Goal: Information Seeking & Learning: Compare options

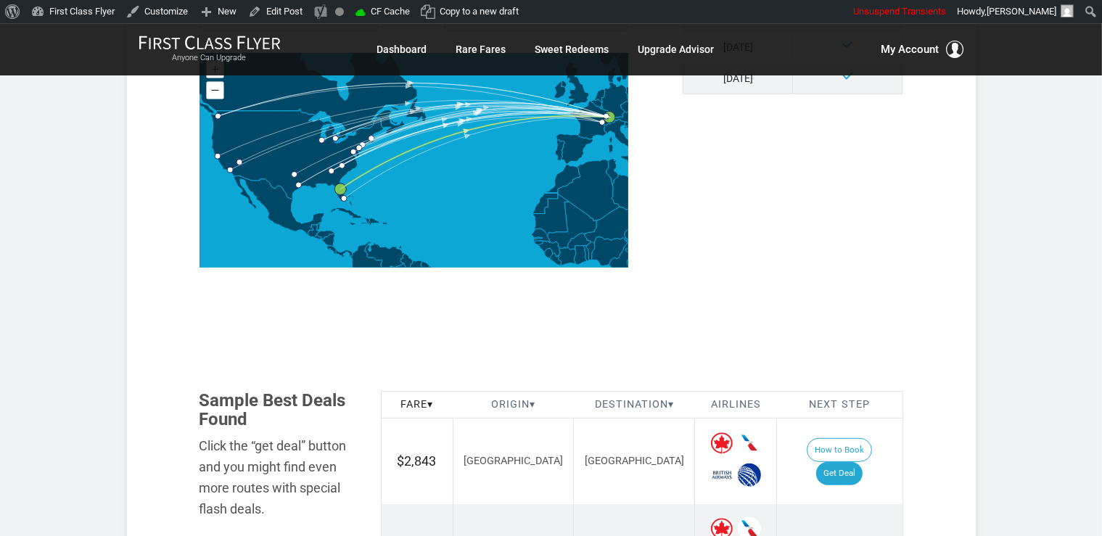
scroll to position [656, 0]
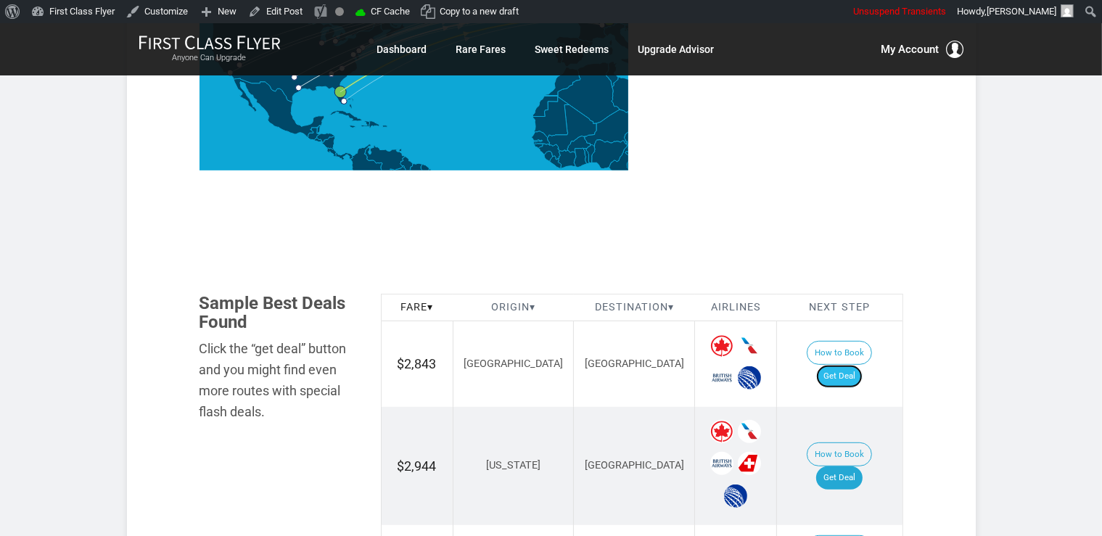
click at [862, 369] on link "Get Deal" at bounding box center [839, 376] width 46 height 23
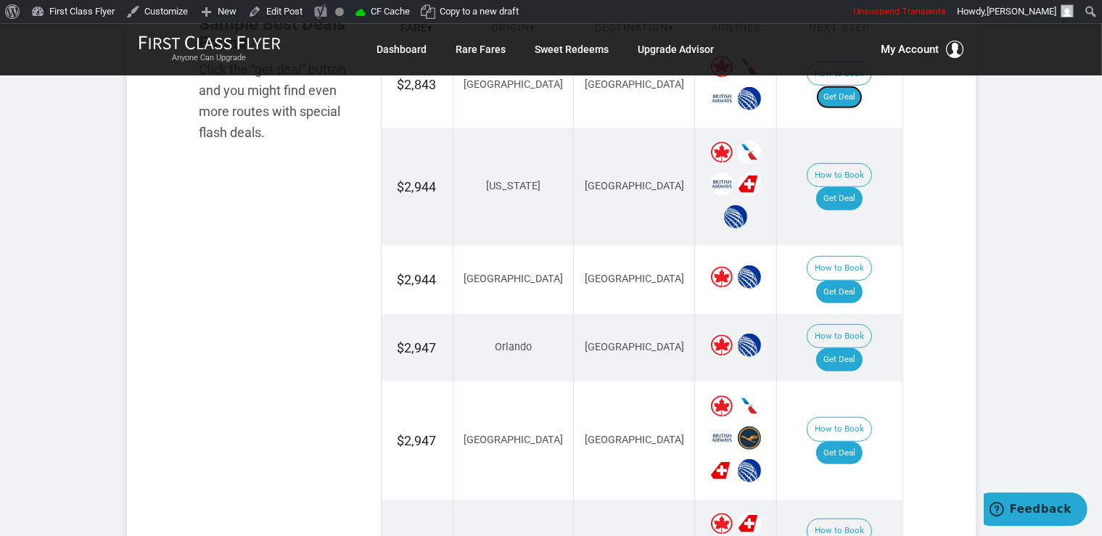
scroll to position [963, 0]
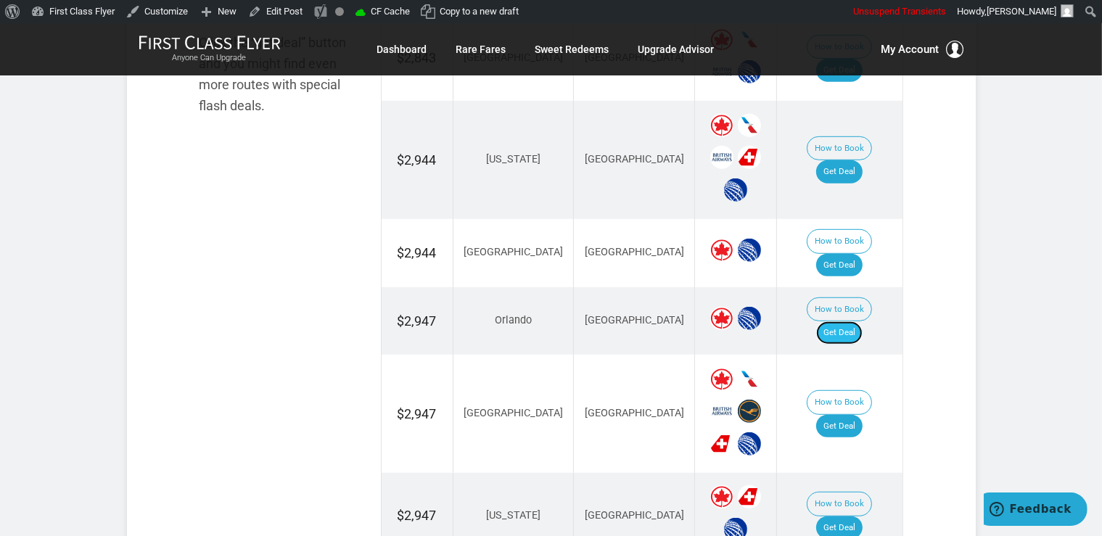
click at [843, 321] on link "Get Deal" at bounding box center [839, 332] width 46 height 23
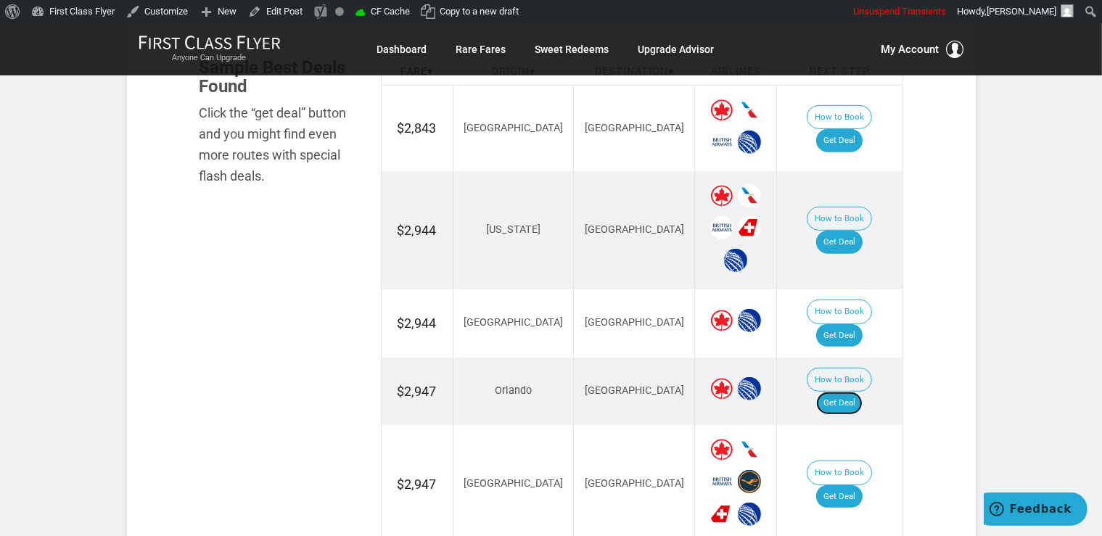
scroll to position [886, 0]
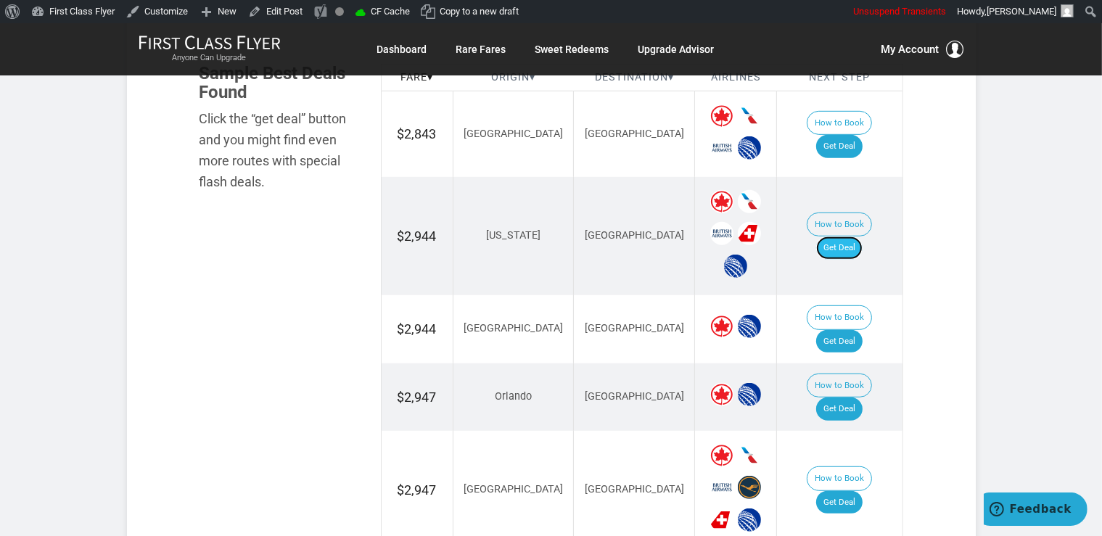
click at [854, 236] on link "Get Deal" at bounding box center [839, 247] width 46 height 23
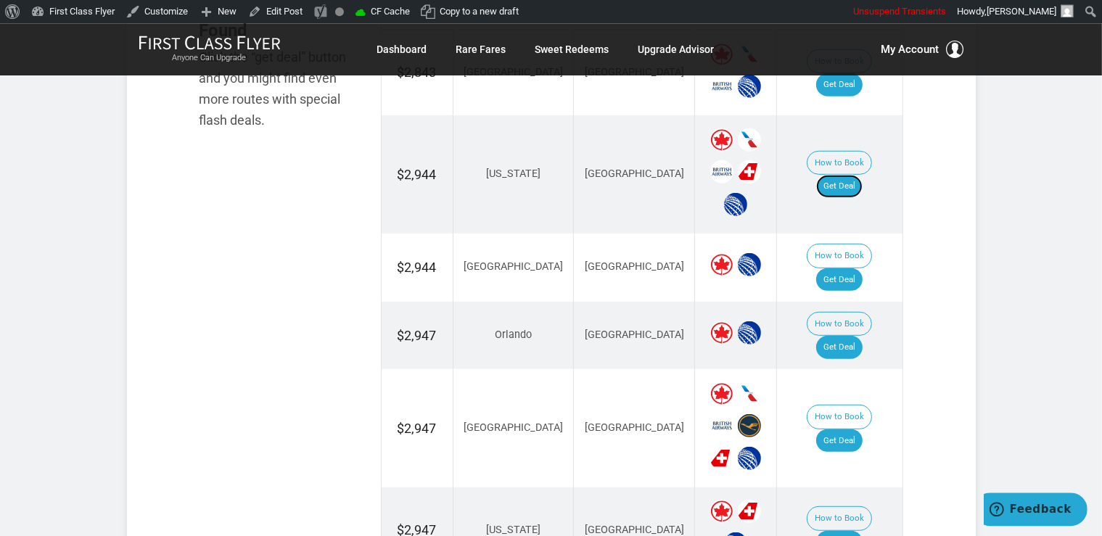
scroll to position [1039, 0]
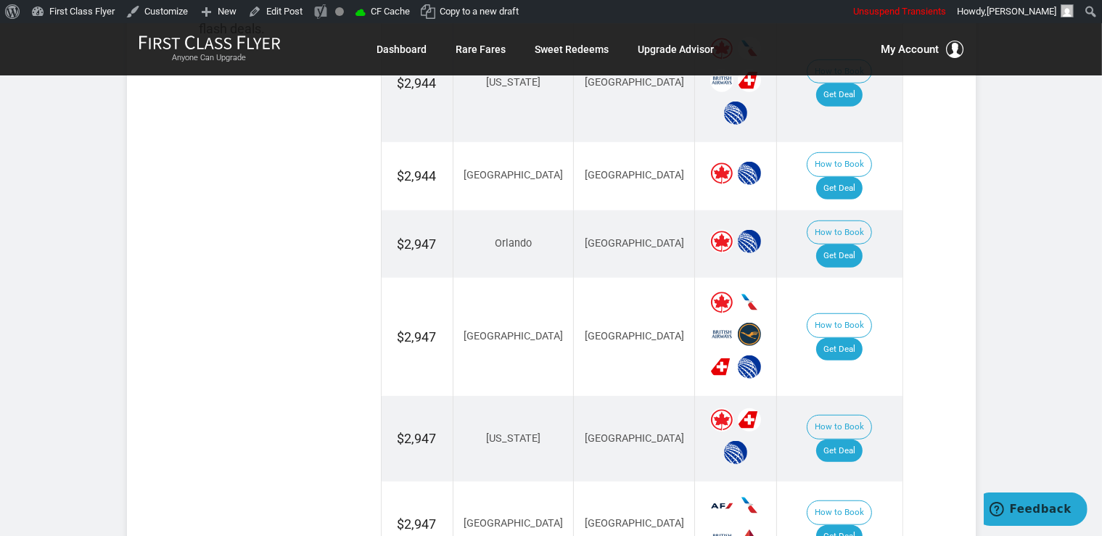
click at [848, 176] on td "How to Book Get Deal" at bounding box center [839, 176] width 125 height 68
click at [849, 177] on link "Get Deal" at bounding box center [839, 188] width 46 height 23
click at [862, 338] on link "Get Deal" at bounding box center [839, 349] width 46 height 23
click at [846, 440] on link "Get Deal" at bounding box center [839, 451] width 46 height 23
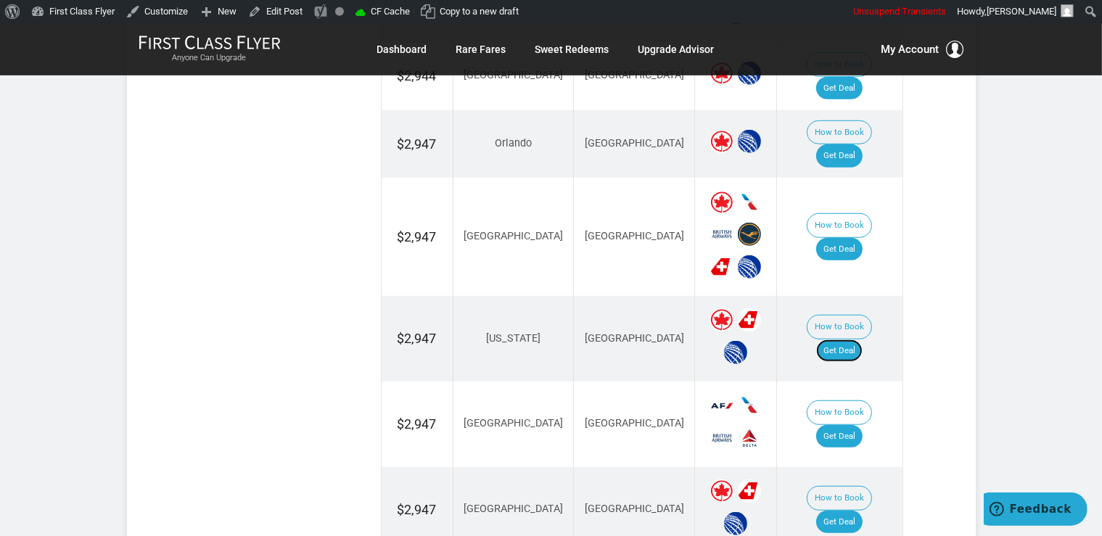
scroll to position [1269, 0]
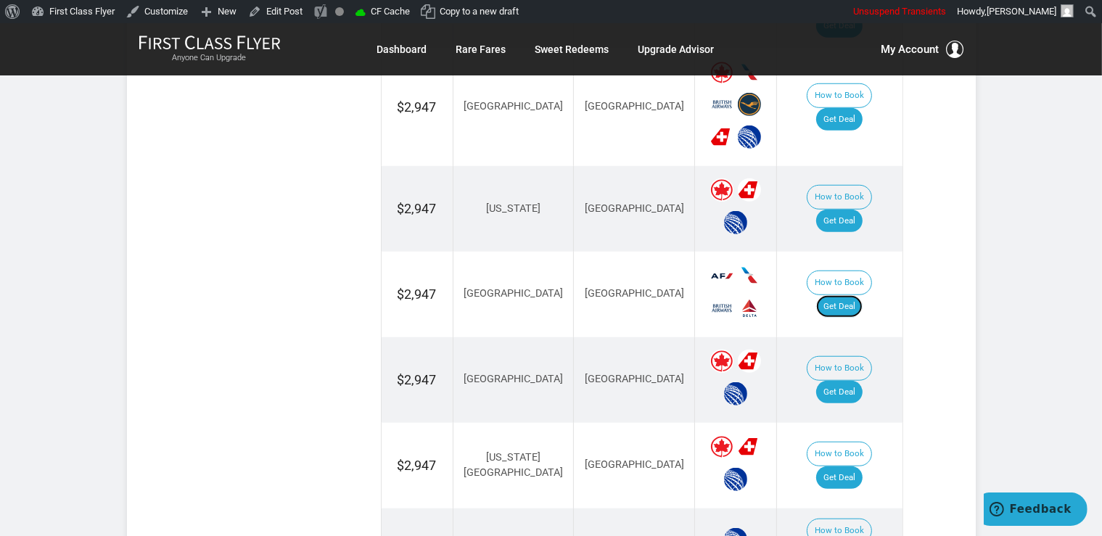
drag, startPoint x: 855, startPoint y: 262, endPoint x: 865, endPoint y: 274, distance: 16.0
click at [855, 295] on link "Get Deal" at bounding box center [839, 306] width 46 height 23
click at [846, 295] on link "Get Deal" at bounding box center [839, 306] width 46 height 23
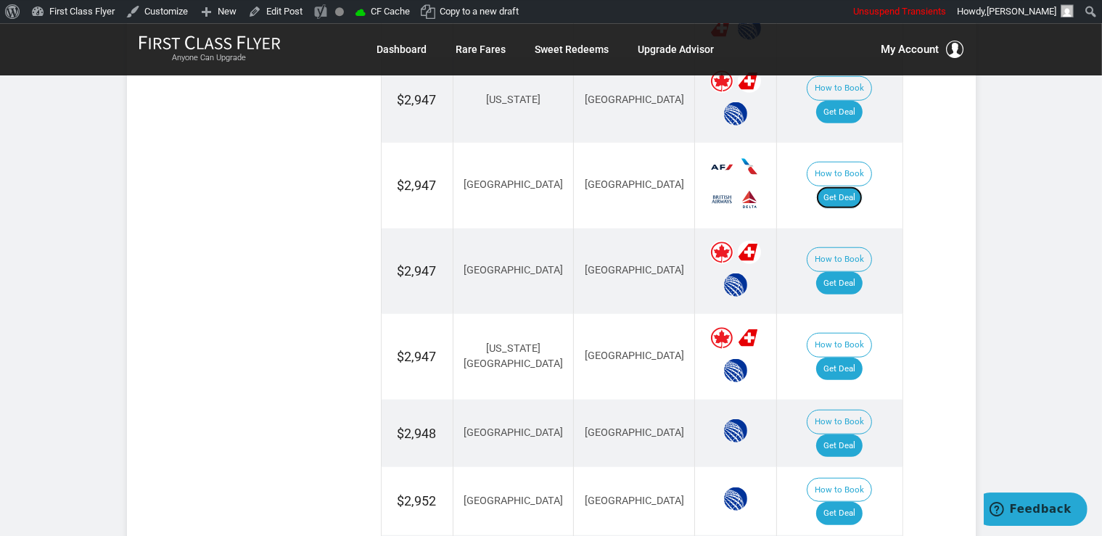
scroll to position [1422, 0]
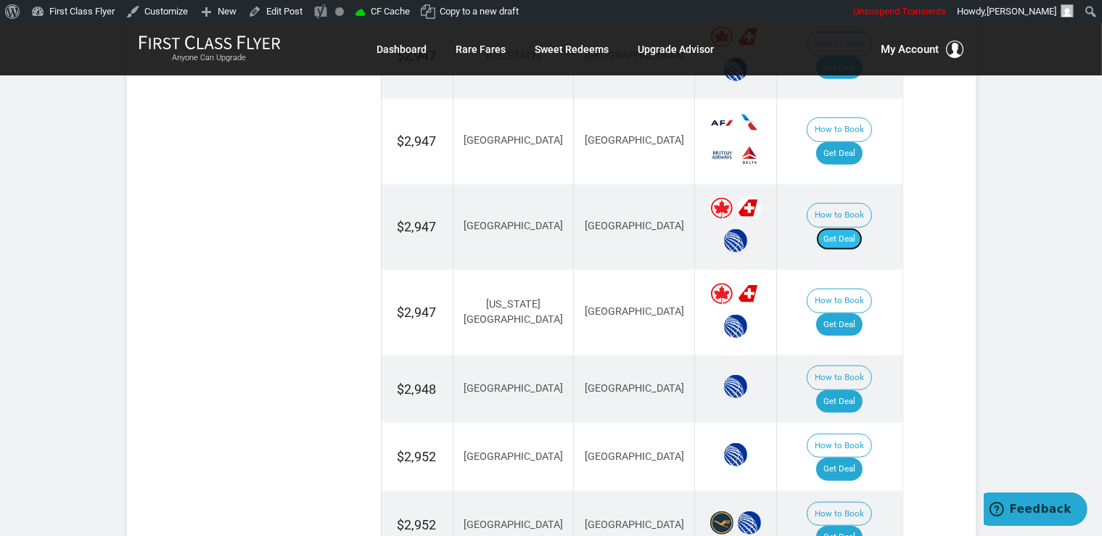
click at [862, 228] on link "Get Deal" at bounding box center [839, 239] width 46 height 23
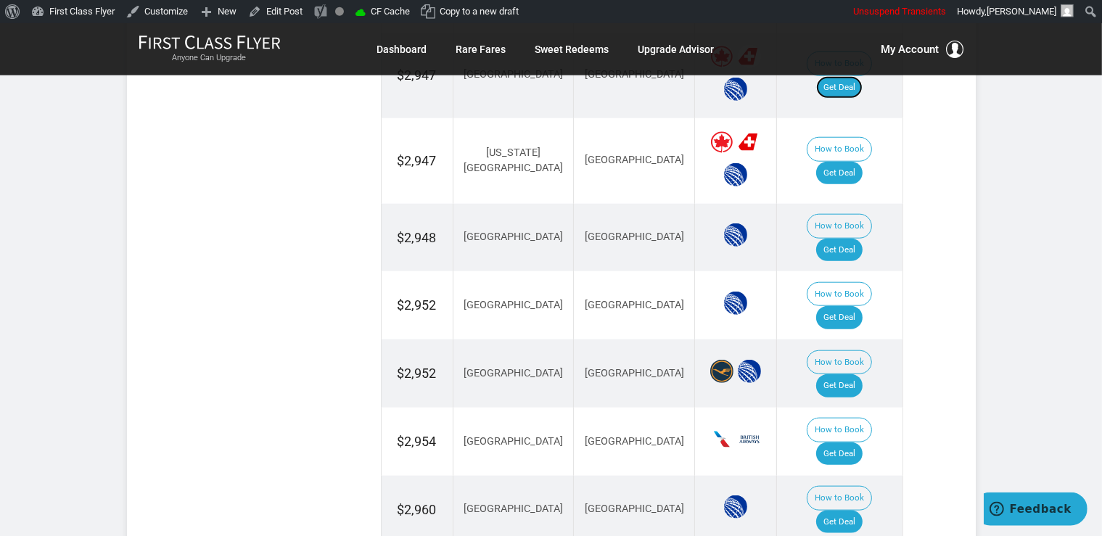
scroll to position [1575, 0]
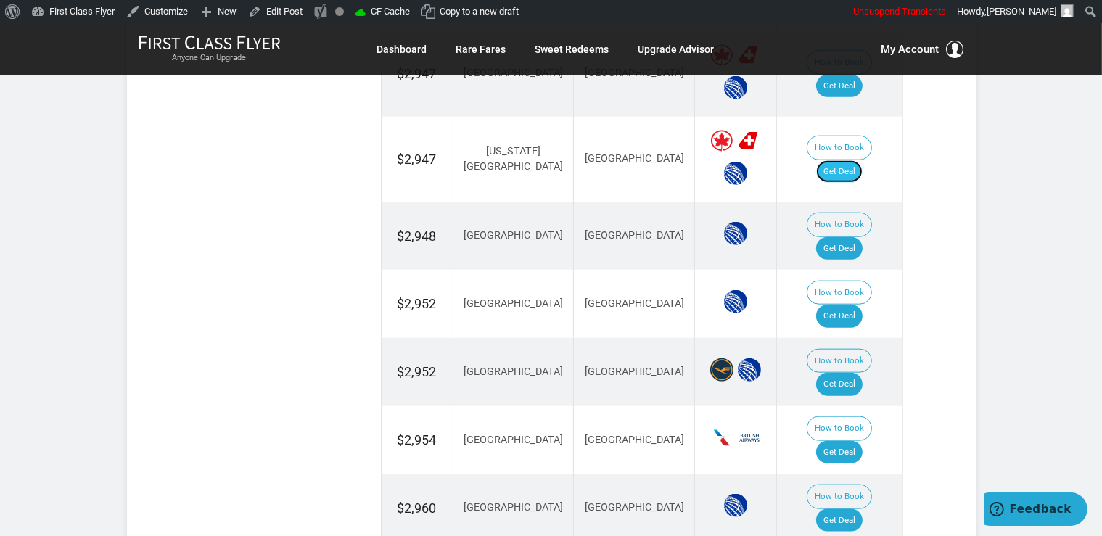
click at [846, 160] on link "Get Deal" at bounding box center [839, 171] width 46 height 23
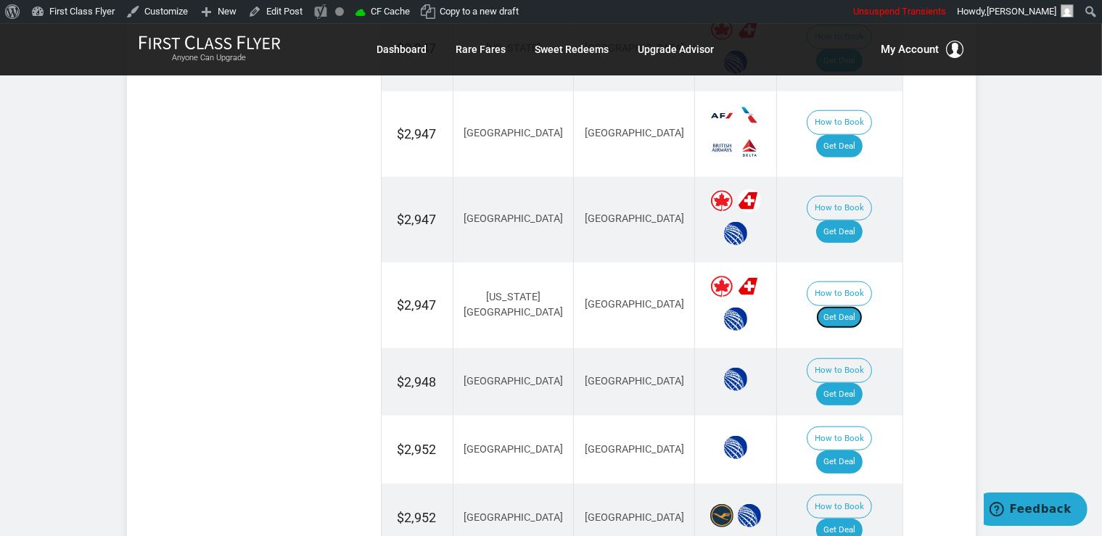
scroll to position [1422, 0]
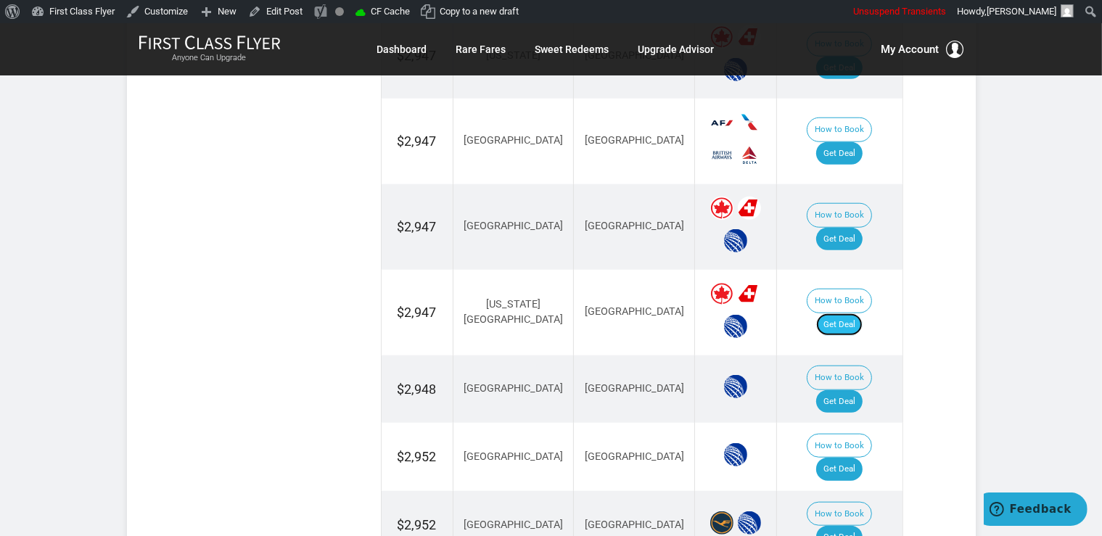
click at [849, 313] on link "Get Deal" at bounding box center [839, 324] width 46 height 23
click at [853, 390] on link "Get Deal" at bounding box center [839, 401] width 46 height 23
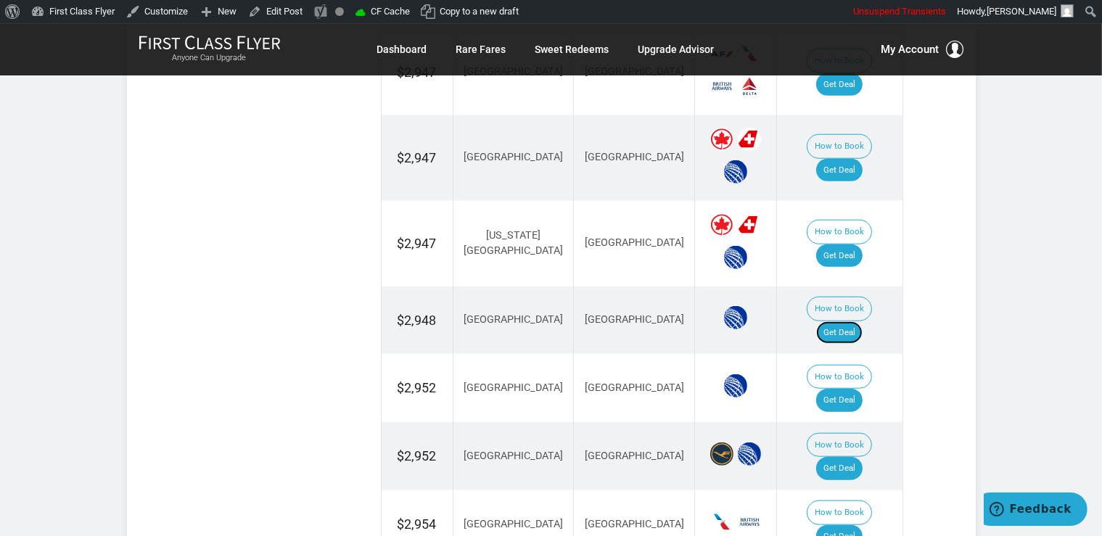
scroll to position [1575, 0]
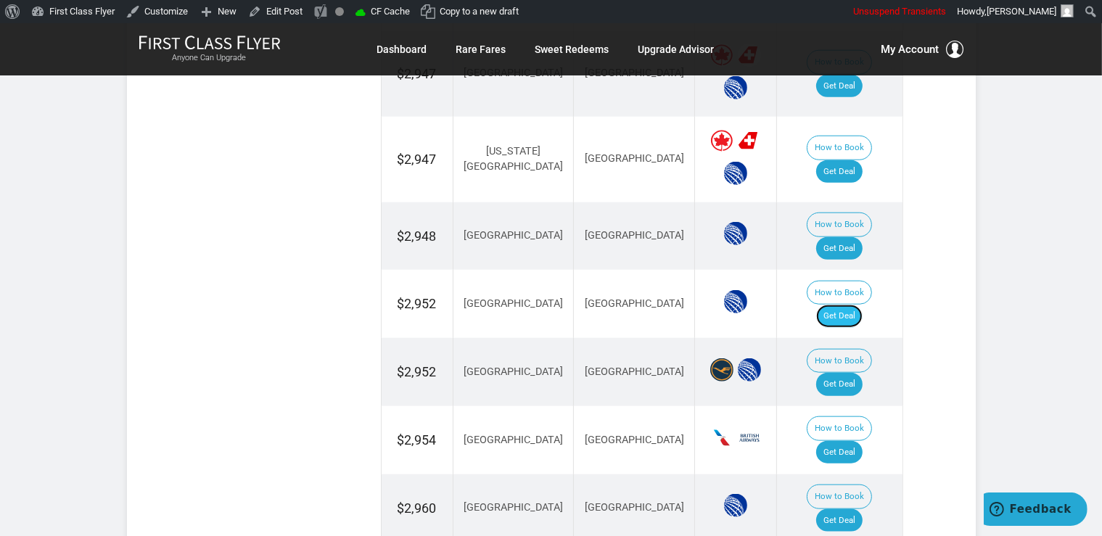
click at [847, 305] on link "Get Deal" at bounding box center [839, 316] width 46 height 23
click at [847, 373] on link "Get Deal" at bounding box center [839, 384] width 46 height 23
click at [862, 441] on link "Get Deal" at bounding box center [839, 452] width 46 height 23
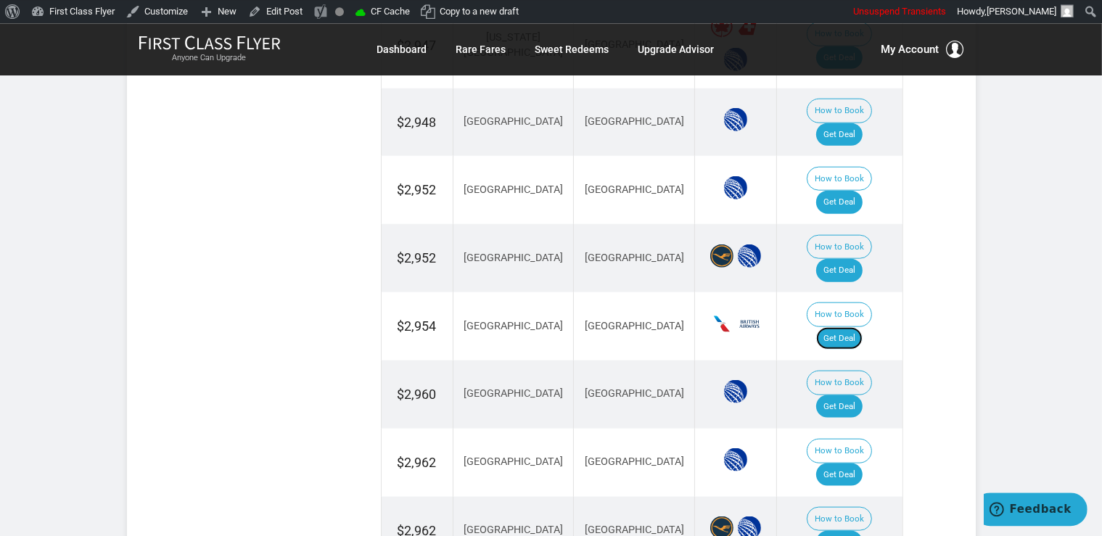
scroll to position [1728, 0]
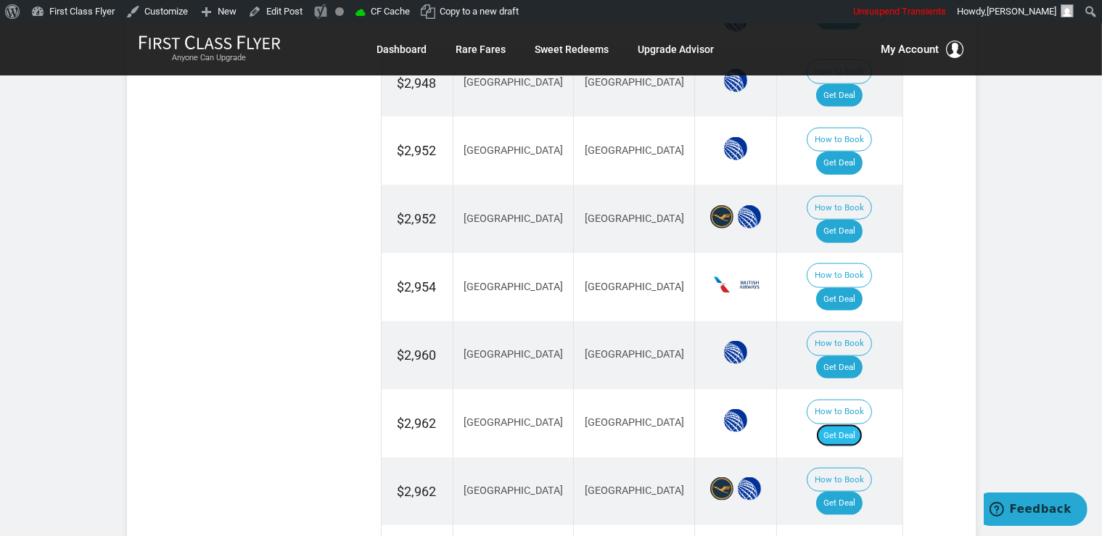
click at [838, 424] on link "Get Deal" at bounding box center [839, 435] width 46 height 23
click at [841, 356] on link "Get Deal" at bounding box center [839, 367] width 46 height 23
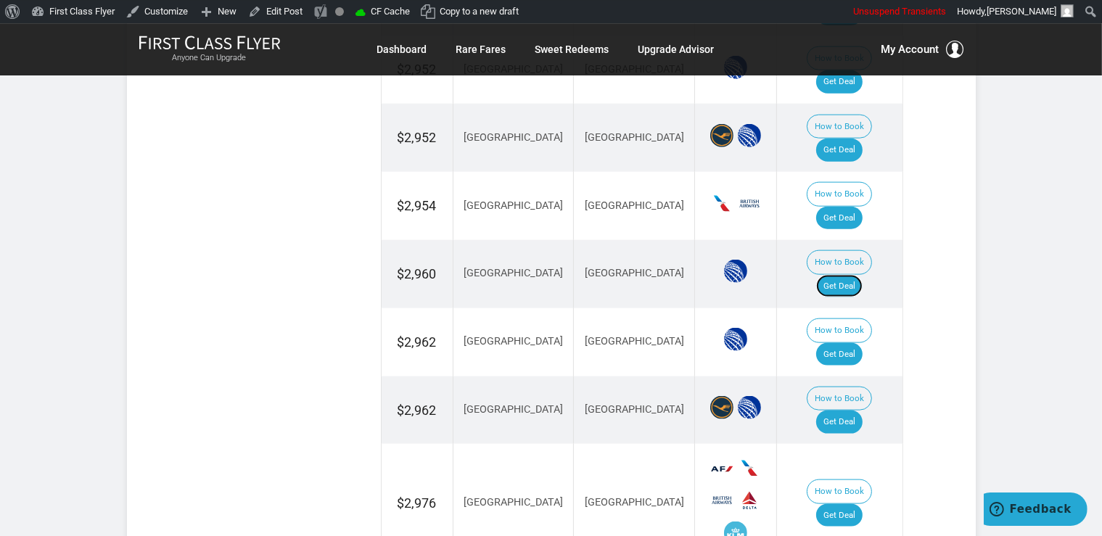
scroll to position [1882, 0]
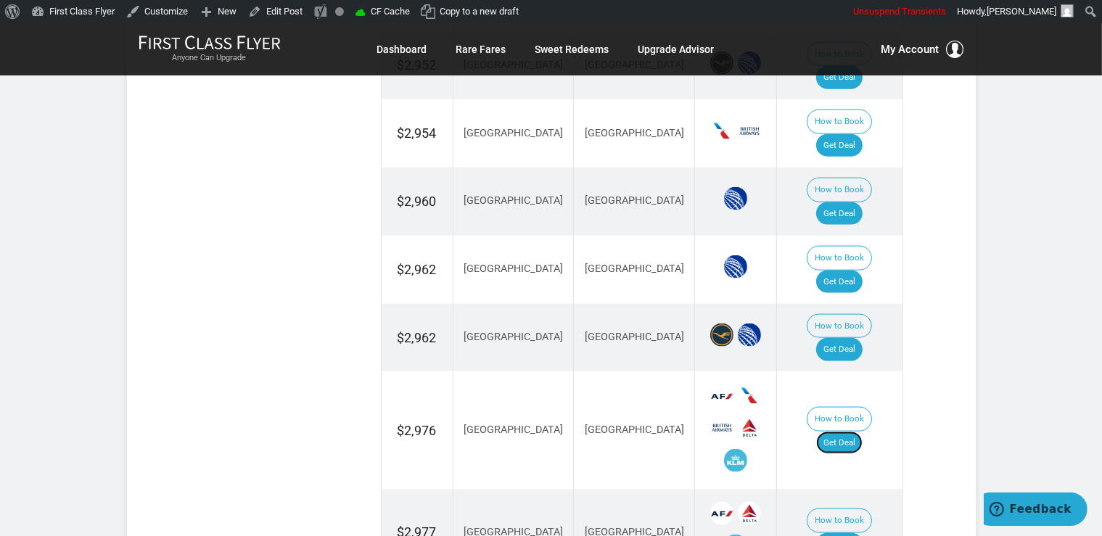
click at [862, 432] on link "Get Deal" at bounding box center [839, 443] width 46 height 23
click at [857, 533] on link "Get Deal" at bounding box center [839, 544] width 46 height 23
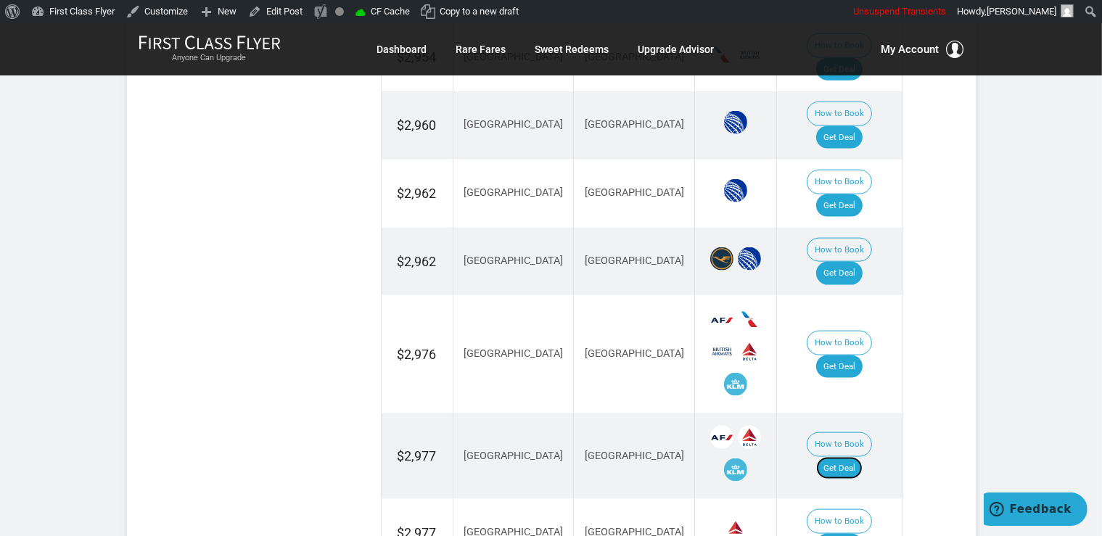
scroll to position [1805, 0]
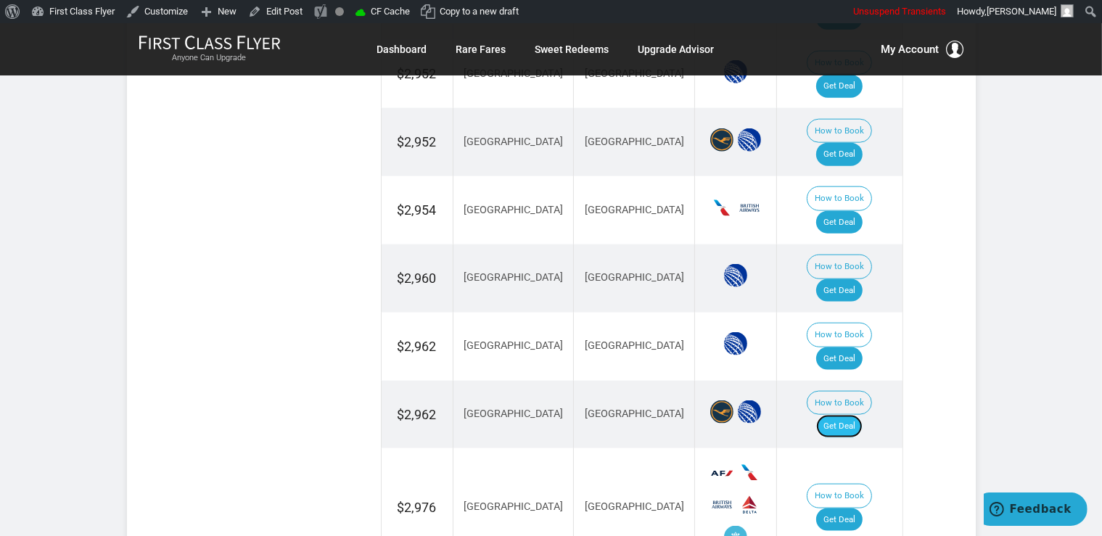
click at [851, 415] on link "Get Deal" at bounding box center [839, 426] width 46 height 23
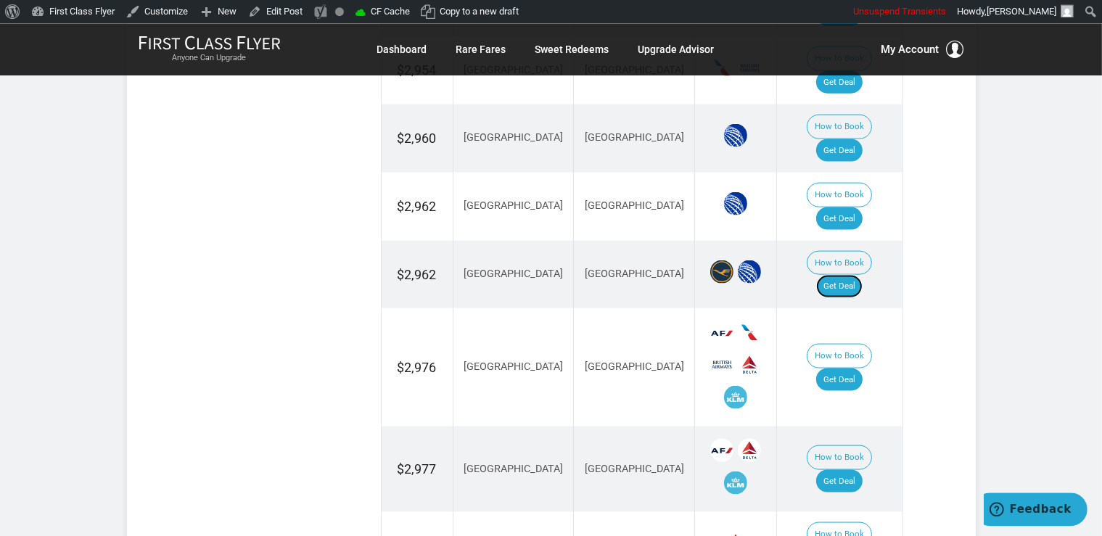
scroll to position [1958, 0]
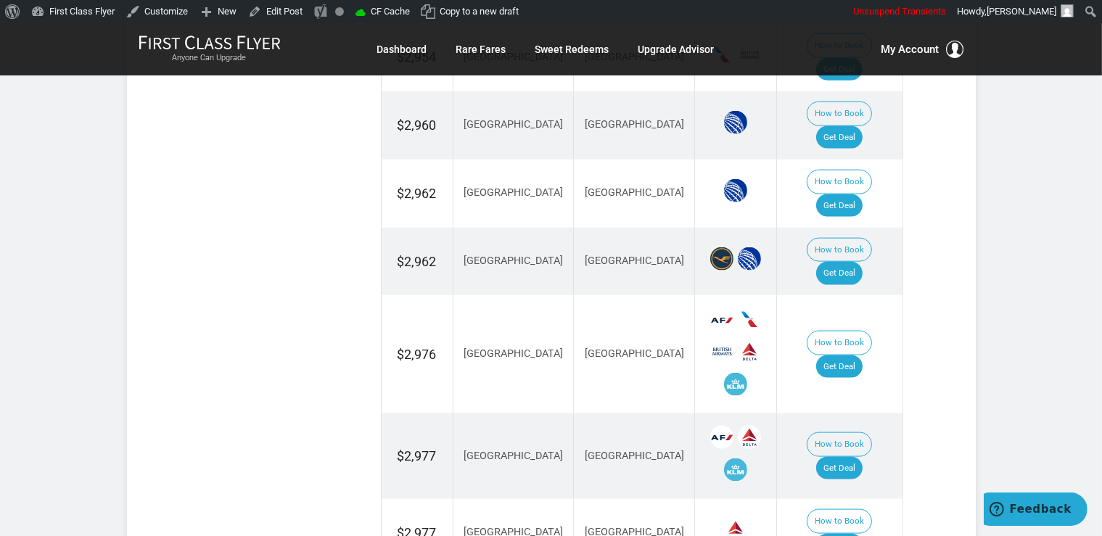
click at [835, 499] on td "How to Book Get Deal" at bounding box center [839, 533] width 125 height 68
click at [842, 534] on link "Get Deal" at bounding box center [839, 545] width 46 height 23
click at [862, 534] on link "Get Deal" at bounding box center [839, 545] width 46 height 23
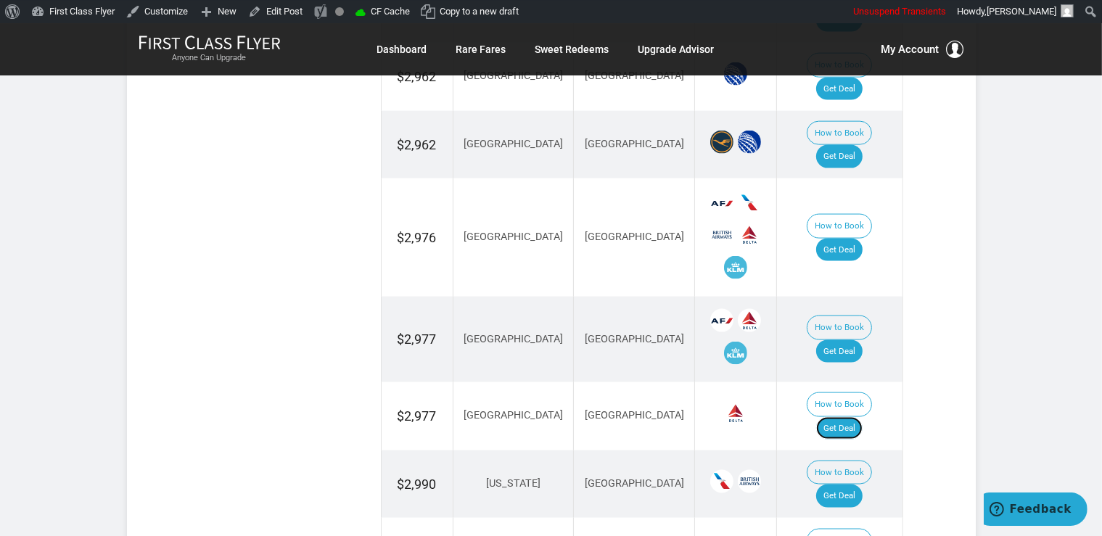
scroll to position [2111, 0]
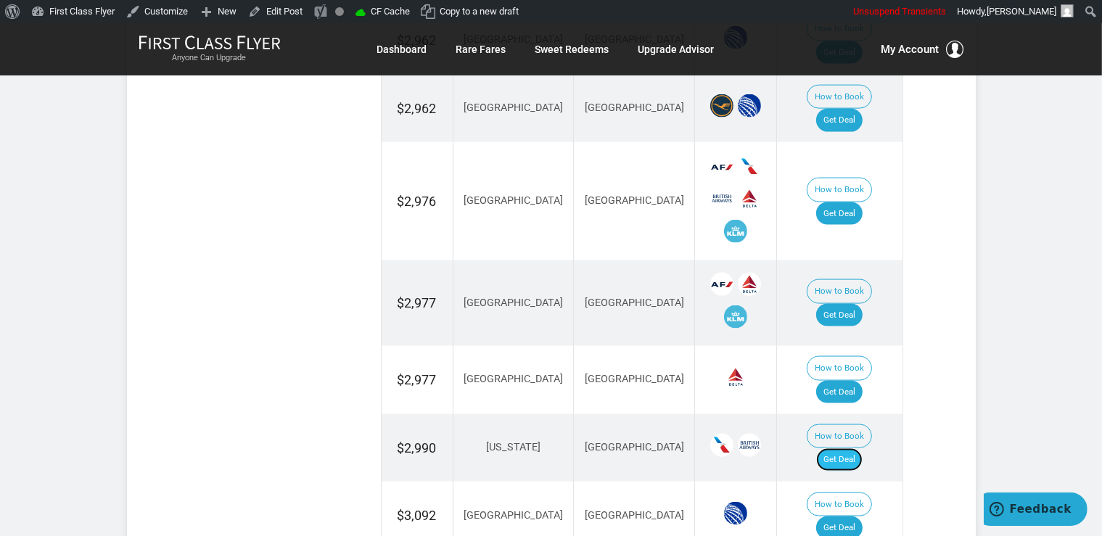
click at [855, 448] on link "Get Deal" at bounding box center [839, 459] width 46 height 23
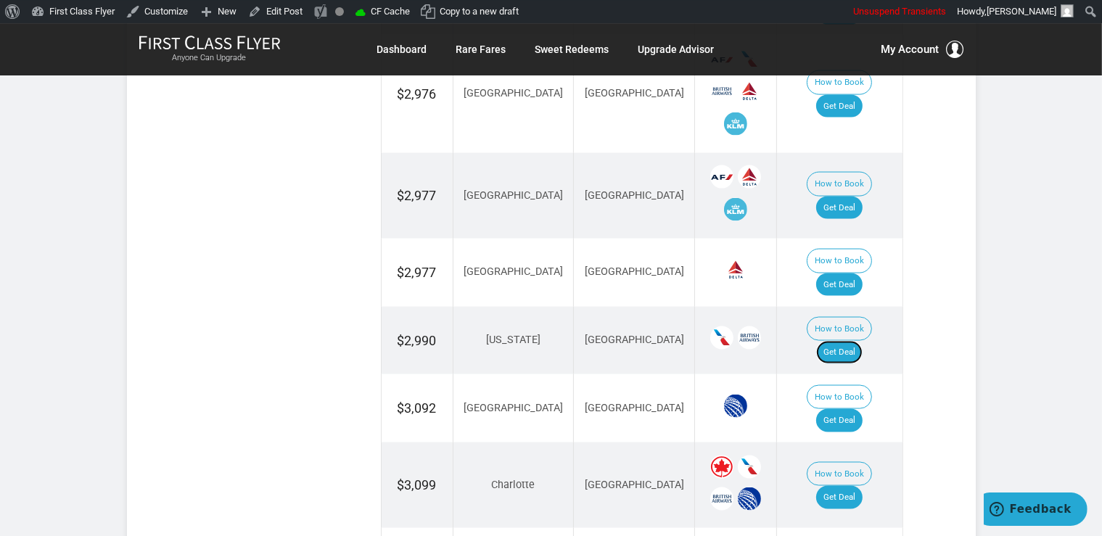
scroll to position [2265, 0]
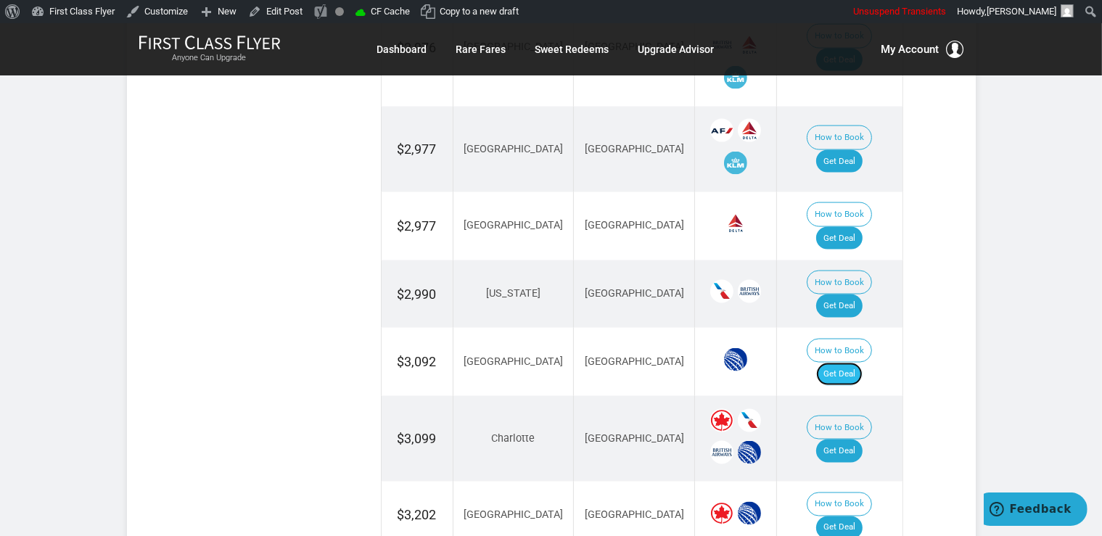
click at [844, 363] on link "Get Deal" at bounding box center [839, 374] width 46 height 23
click at [846, 440] on link "Get Deal" at bounding box center [839, 451] width 46 height 23
click at [854, 516] on link "Get Deal" at bounding box center [839, 527] width 46 height 23
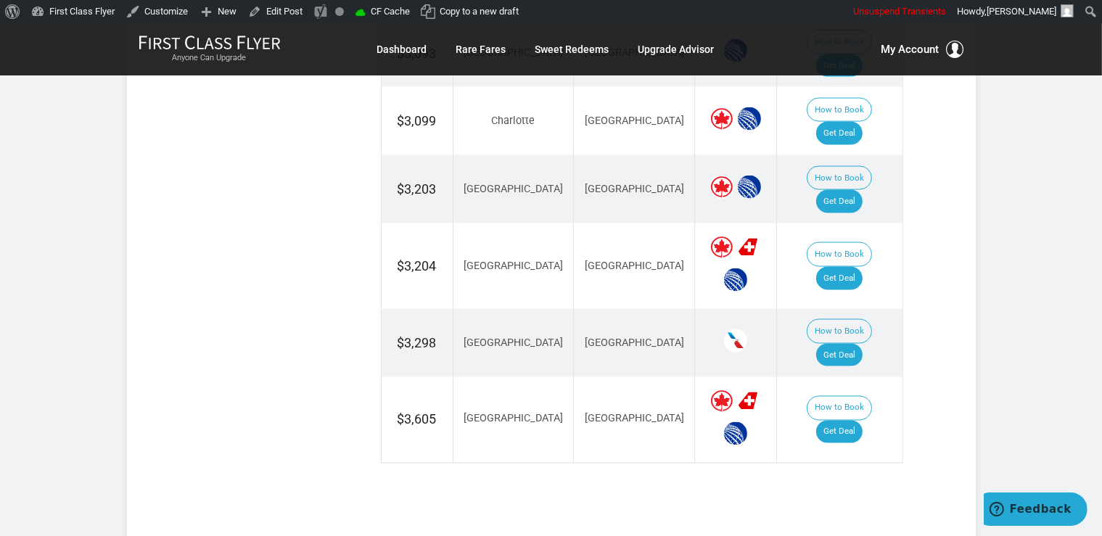
scroll to position [2221, 0]
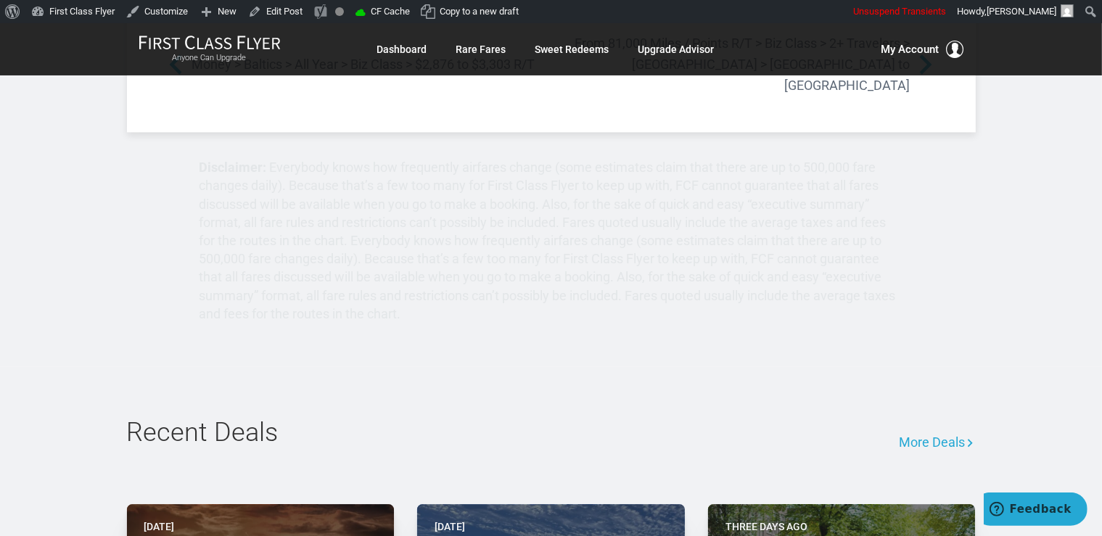
scroll to position [3447, 0]
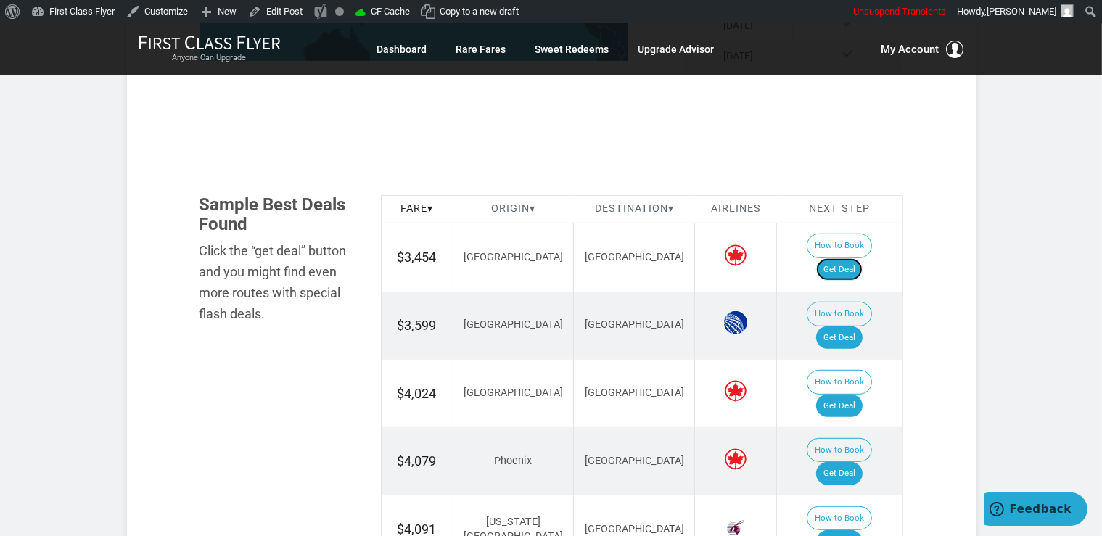
click at [841, 258] on link "Get Deal" at bounding box center [839, 269] width 46 height 23
click at [860, 326] on link "Get Deal" at bounding box center [839, 337] width 46 height 23
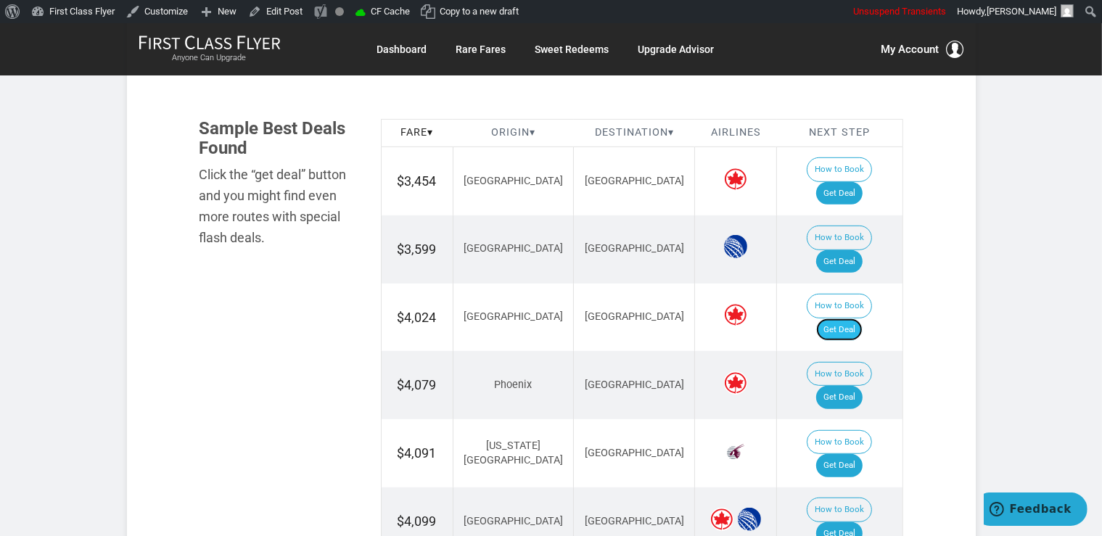
click at [849, 318] on link "Get Deal" at bounding box center [839, 329] width 46 height 23
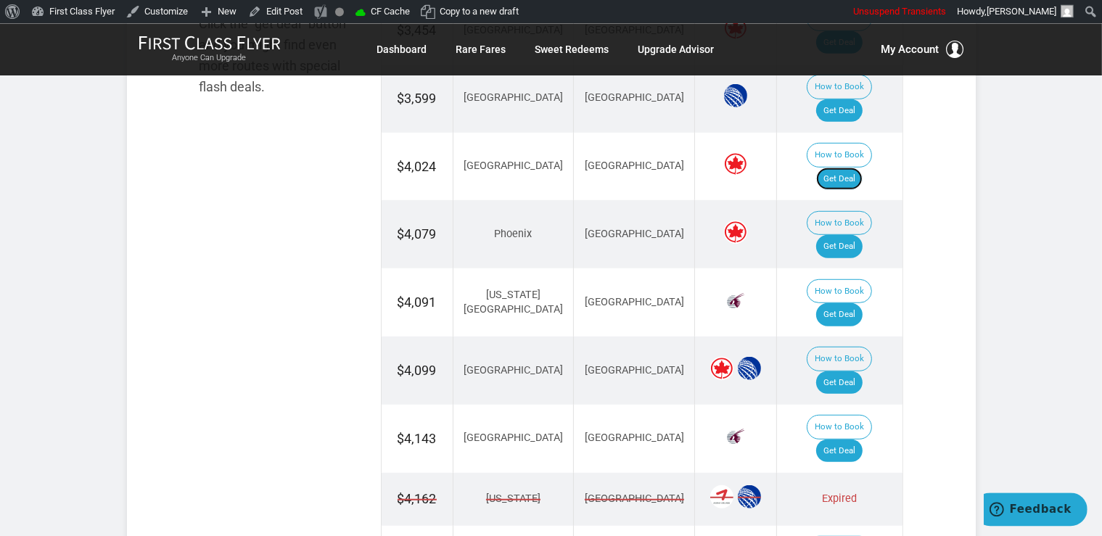
scroll to position [995, 0]
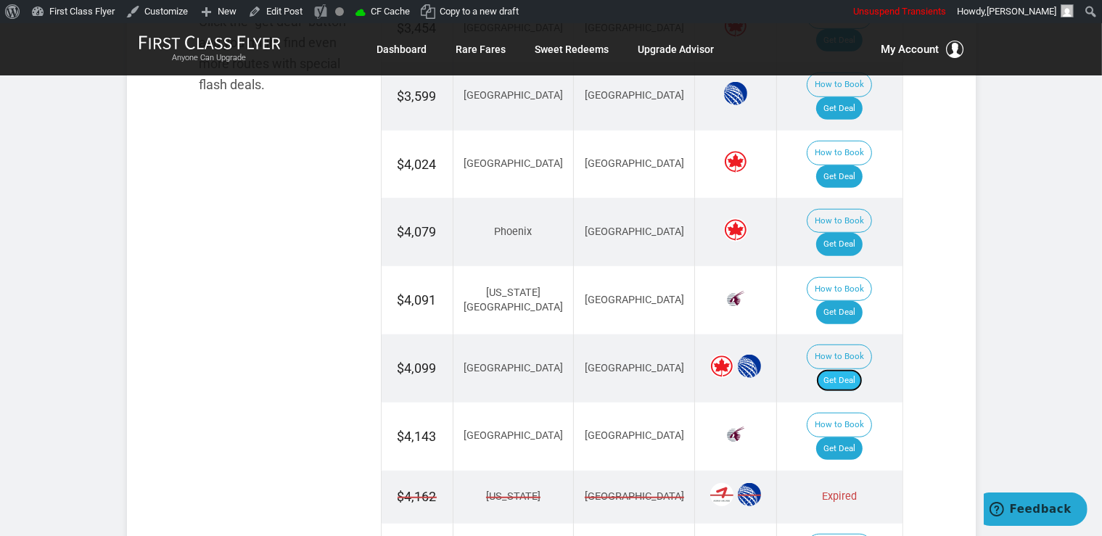
click at [862, 369] on link "Get Deal" at bounding box center [839, 380] width 46 height 23
click at [843, 301] on link "Get Deal" at bounding box center [839, 312] width 46 height 23
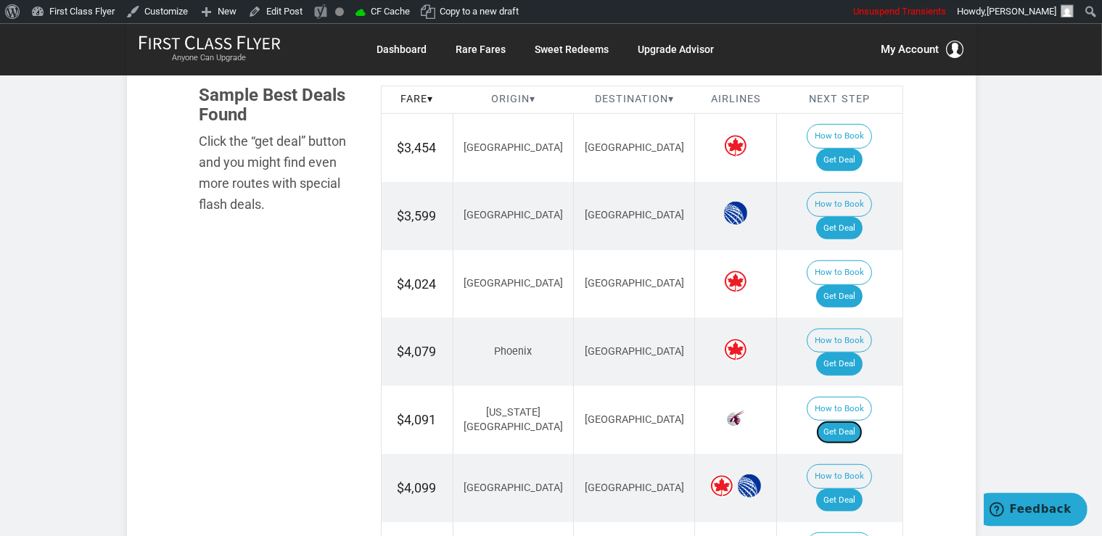
scroll to position [842, 0]
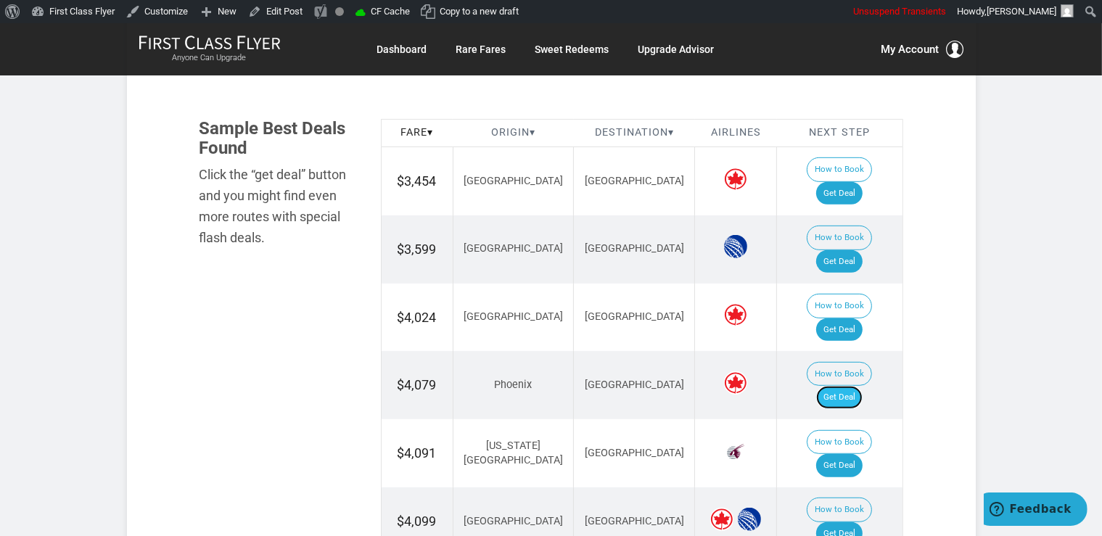
click at [854, 386] on link "Get Deal" at bounding box center [839, 397] width 46 height 23
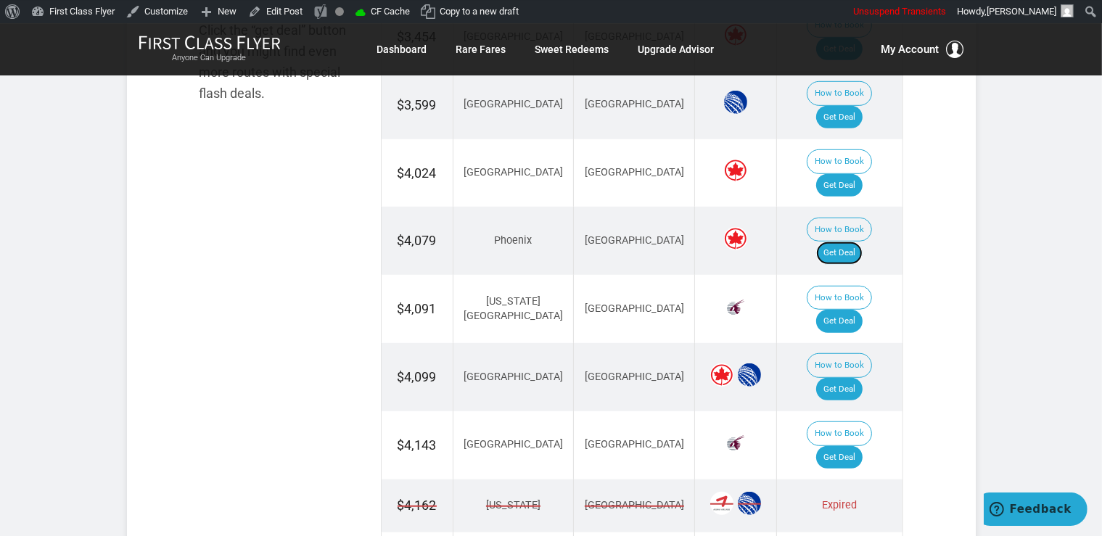
scroll to position [995, 0]
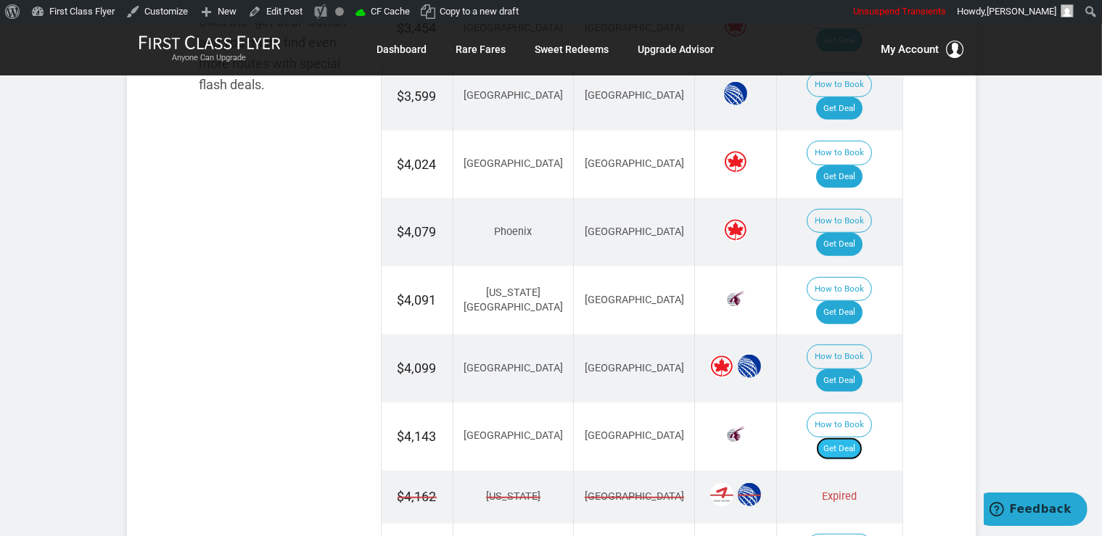
click at [862, 437] on link "Get Deal" at bounding box center [839, 448] width 46 height 23
click at [845, 437] on link "Get Deal" at bounding box center [839, 448] width 46 height 23
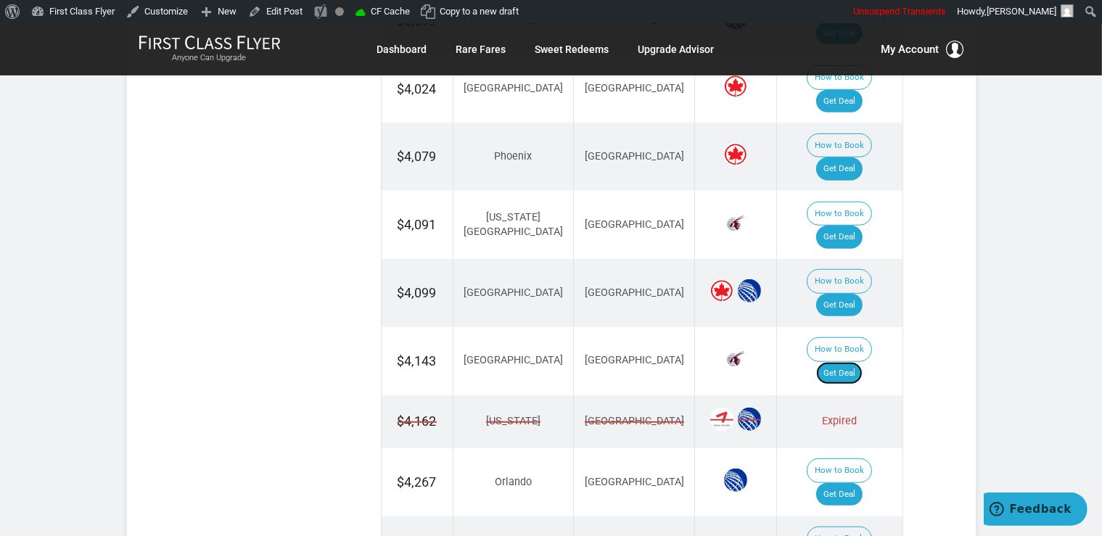
scroll to position [1225, 0]
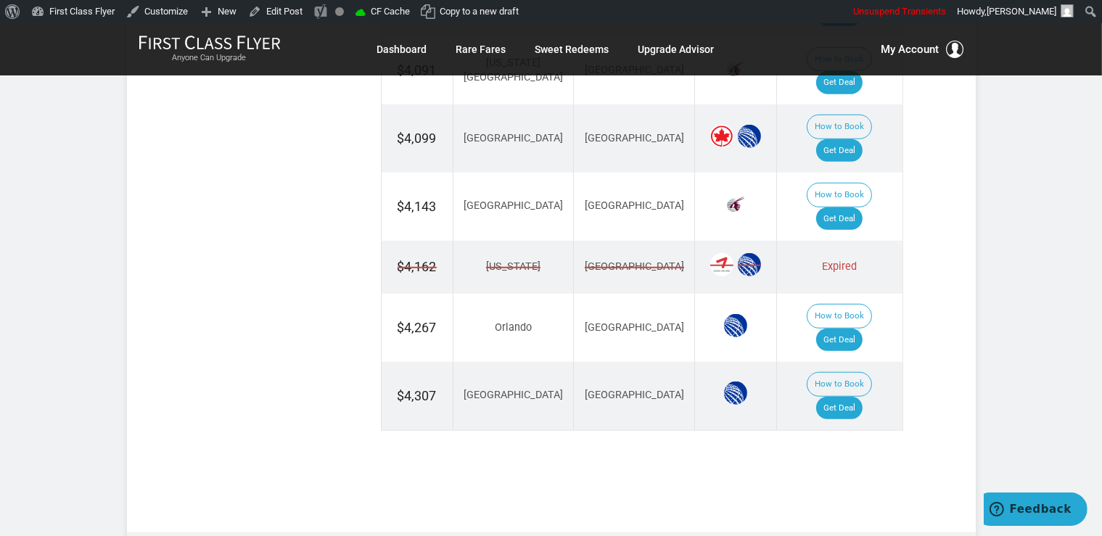
click at [872, 294] on td "How to Book Get Deal" at bounding box center [839, 328] width 125 height 68
click at [862, 329] on link "Get Deal" at bounding box center [839, 340] width 46 height 23
click at [833, 397] on link "Get Deal" at bounding box center [839, 408] width 46 height 23
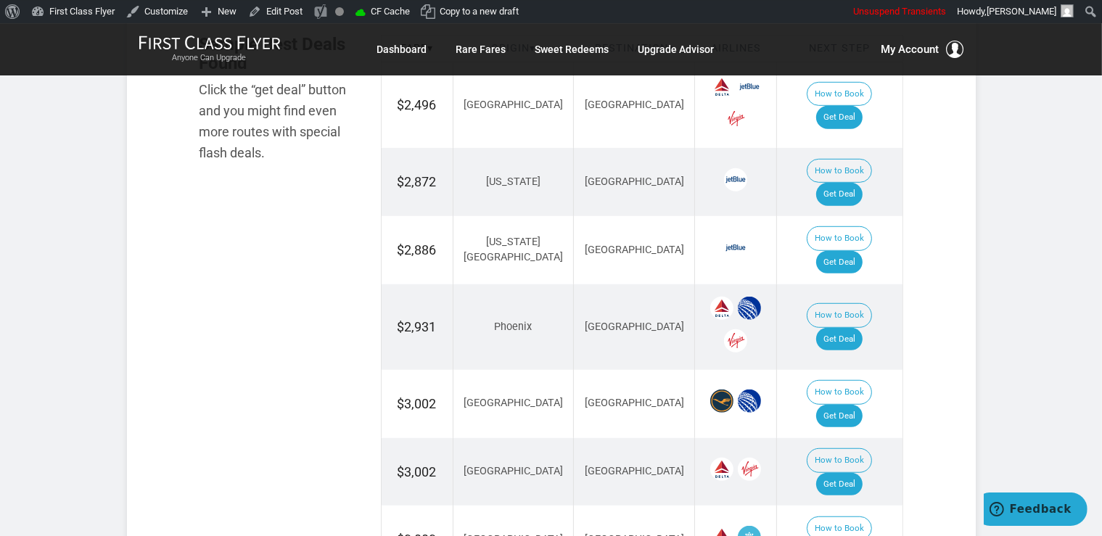
scroll to position [919, 0]
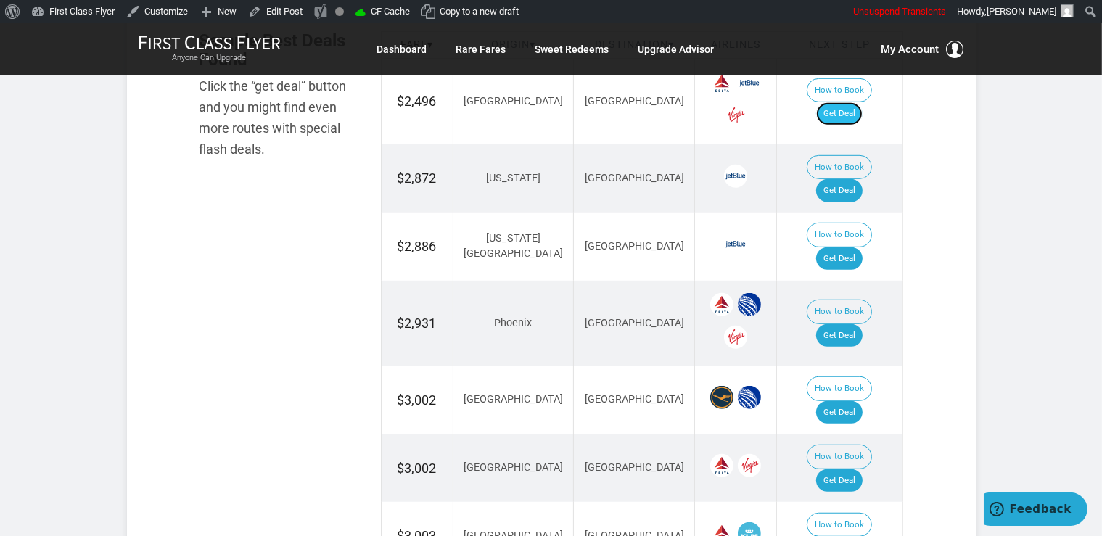
click at [850, 102] on link "Get Deal" at bounding box center [839, 113] width 46 height 23
click at [859, 179] on link "Get Deal" at bounding box center [839, 190] width 46 height 23
click at [846, 324] on link "Get Deal" at bounding box center [839, 335] width 46 height 23
click at [850, 247] on link "Get Deal" at bounding box center [839, 258] width 46 height 23
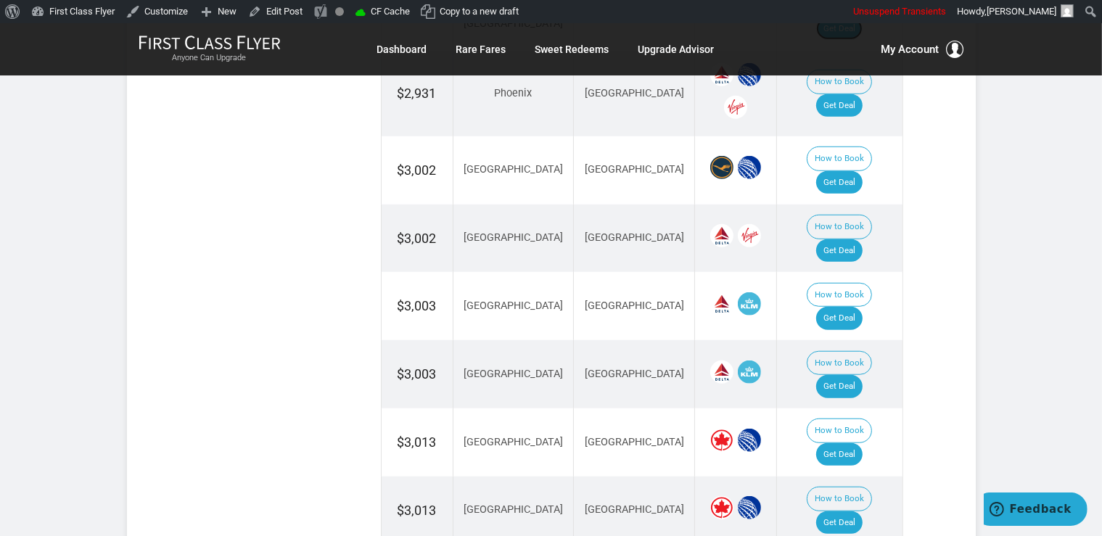
scroll to position [1378, 0]
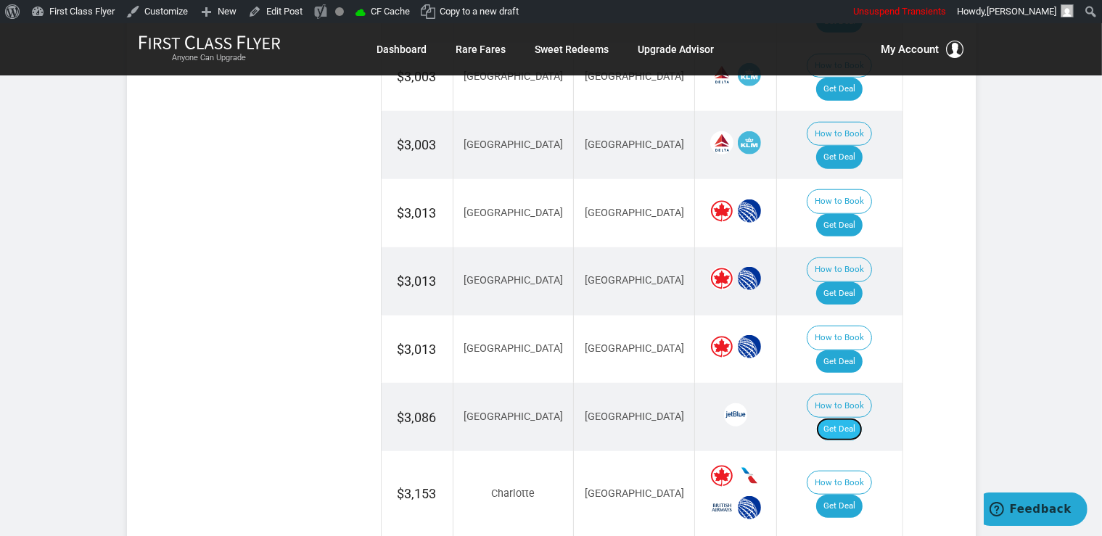
drag, startPoint x: 843, startPoint y: 271, endPoint x: 855, endPoint y: 267, distance: 13.1
click at [843, 418] on link "Get Deal" at bounding box center [839, 429] width 46 height 23
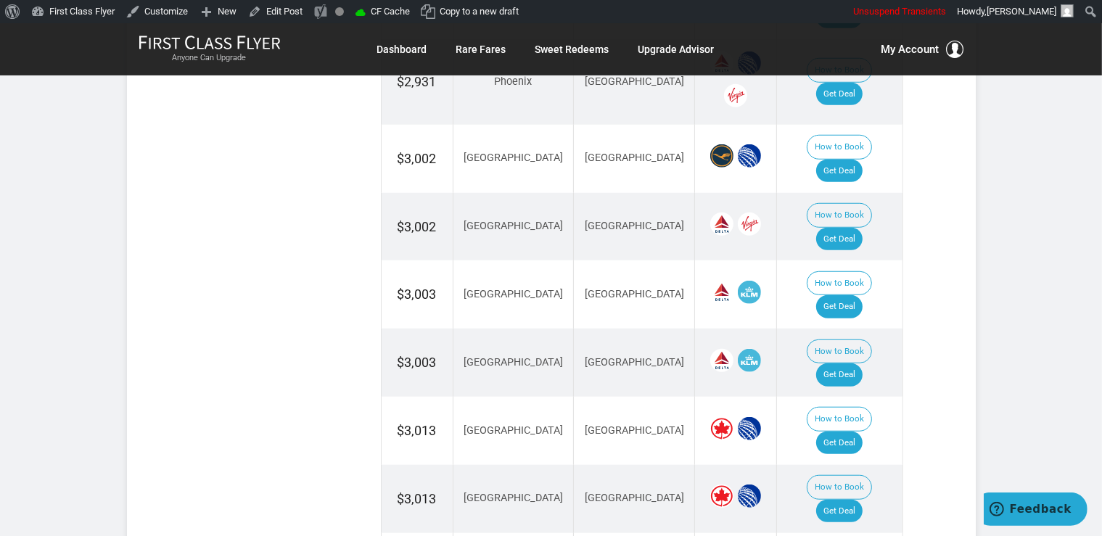
scroll to position [1072, 0]
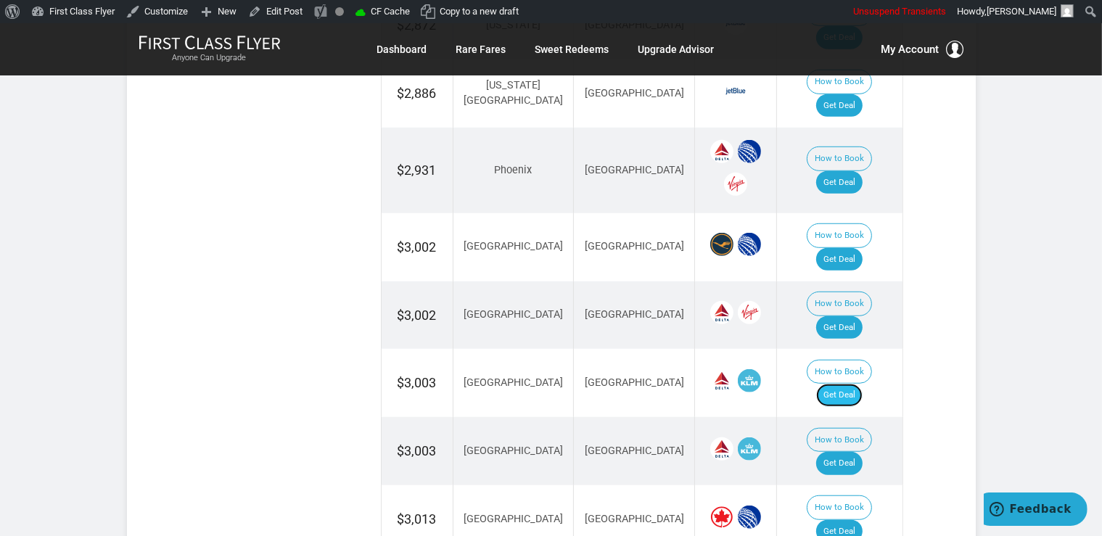
click at [856, 384] on link "Get Deal" at bounding box center [839, 395] width 46 height 23
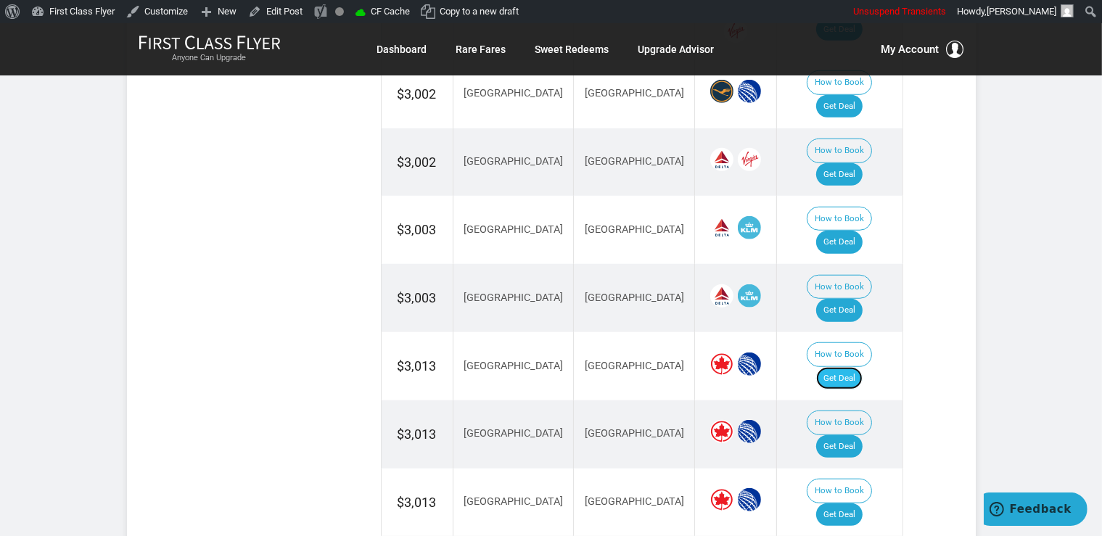
click at [862, 367] on link "Get Deal" at bounding box center [839, 378] width 46 height 23
click at [855, 435] on link "Get Deal" at bounding box center [839, 446] width 46 height 23
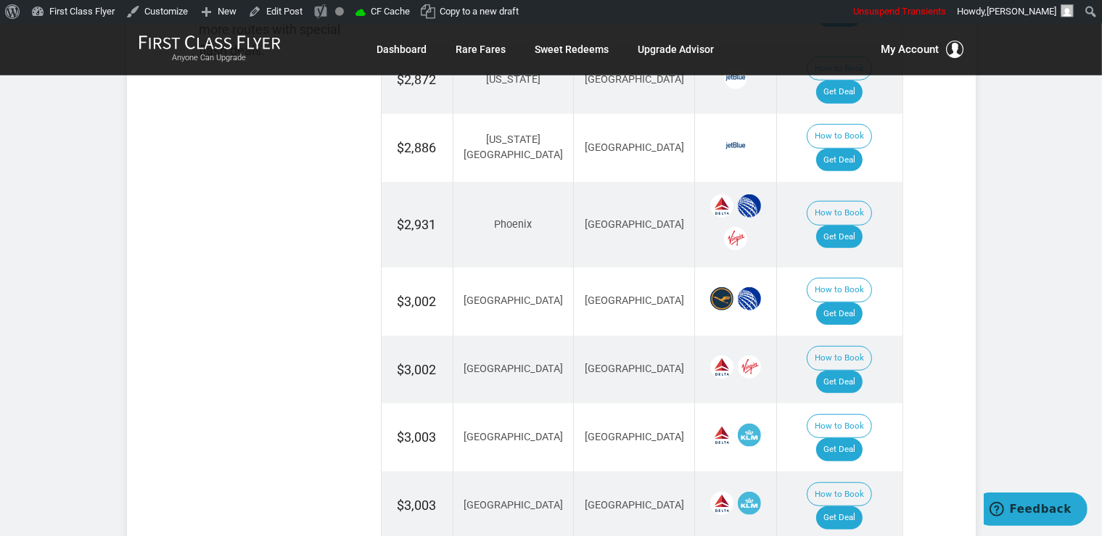
scroll to position [995, 0]
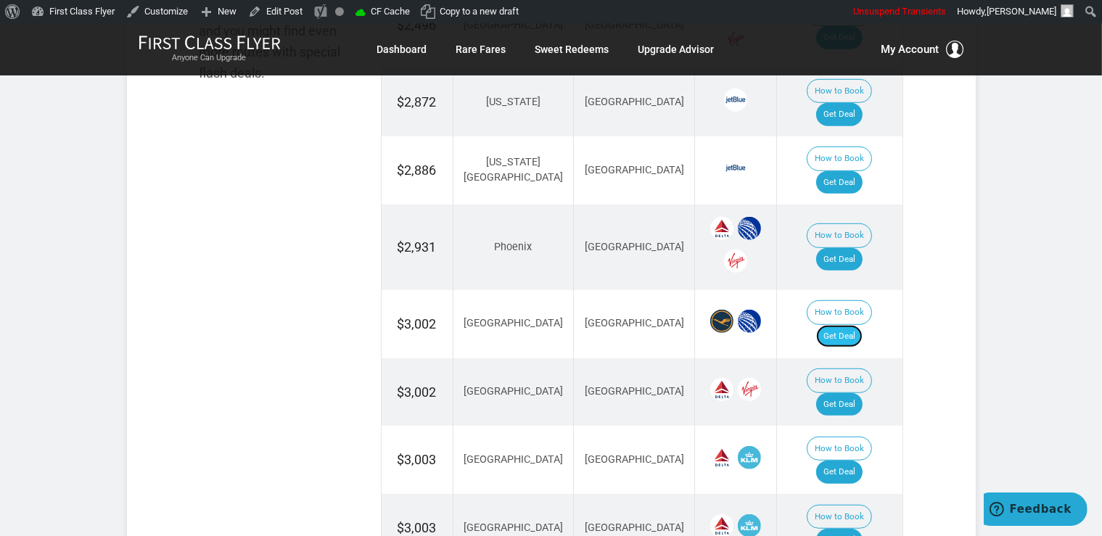
click at [862, 325] on link "Get Deal" at bounding box center [839, 336] width 46 height 23
click at [841, 393] on link "Get Deal" at bounding box center [839, 404] width 46 height 23
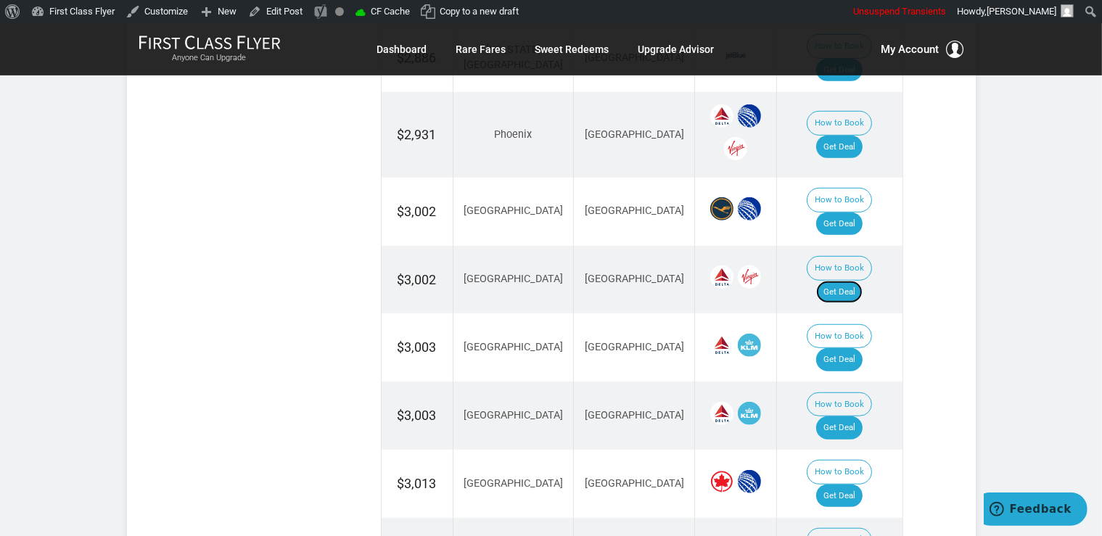
scroll to position [1149, 0]
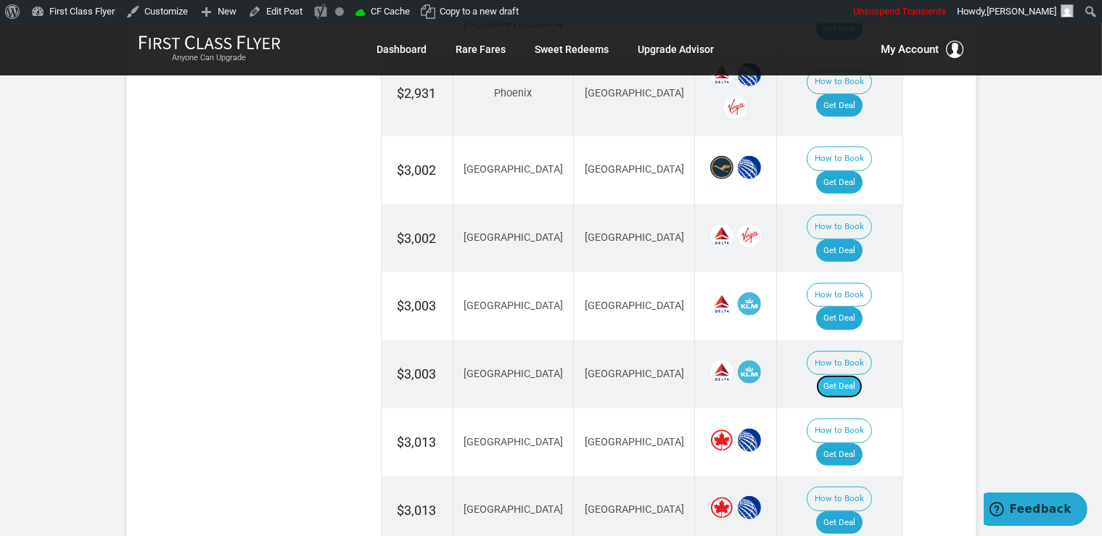
click at [854, 375] on link "Get Deal" at bounding box center [839, 386] width 46 height 23
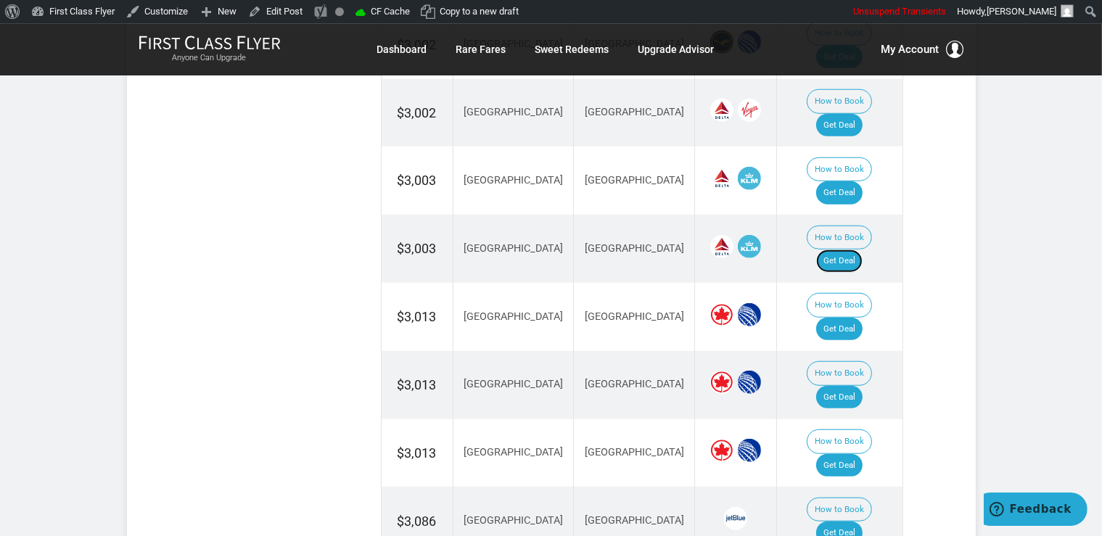
scroll to position [1302, 0]
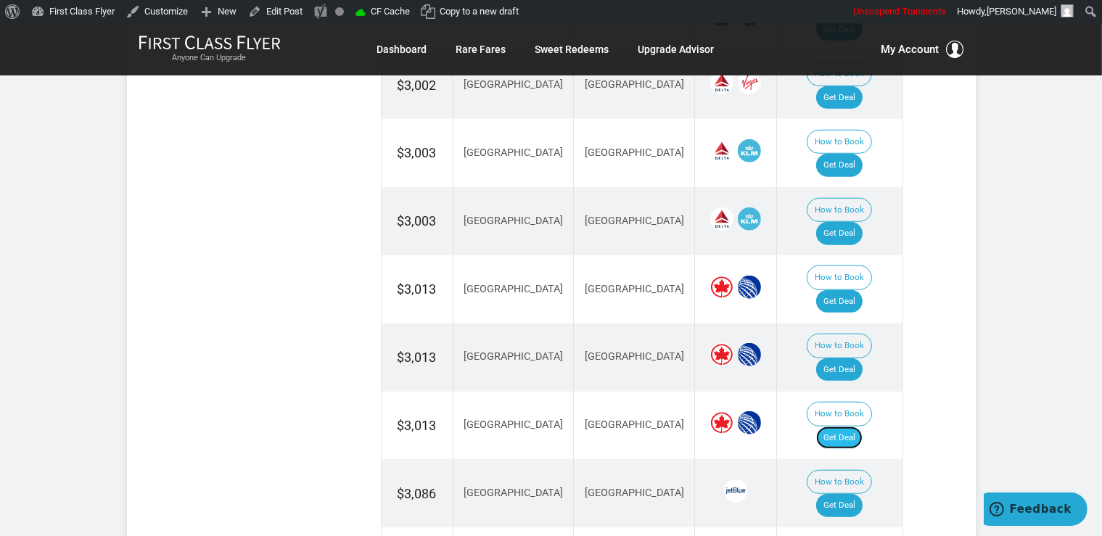
click at [842, 426] on link "Get Deal" at bounding box center [839, 437] width 46 height 23
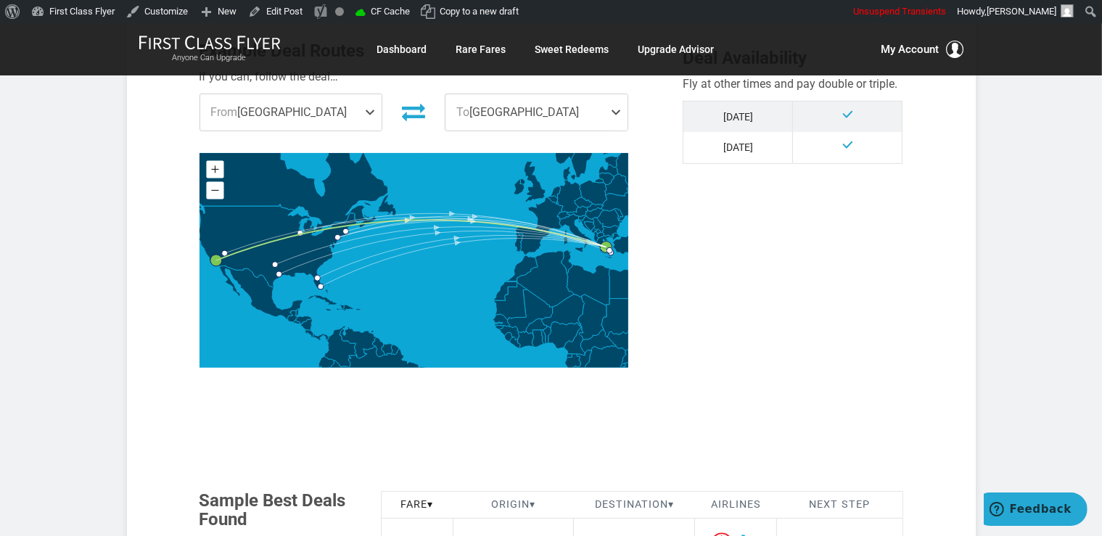
scroll to position [766, 0]
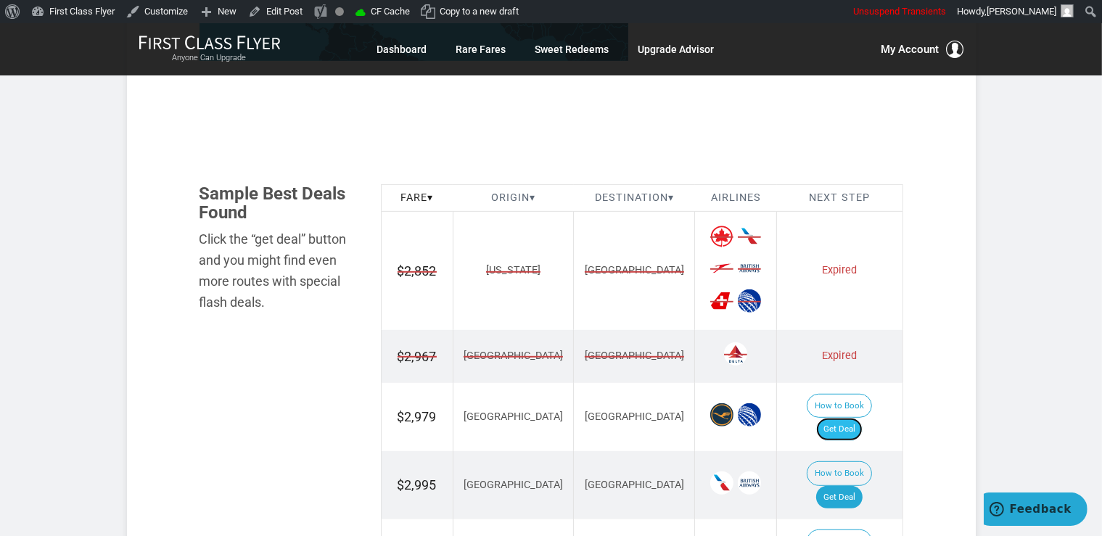
click at [862, 418] on link "Get Deal" at bounding box center [839, 429] width 46 height 23
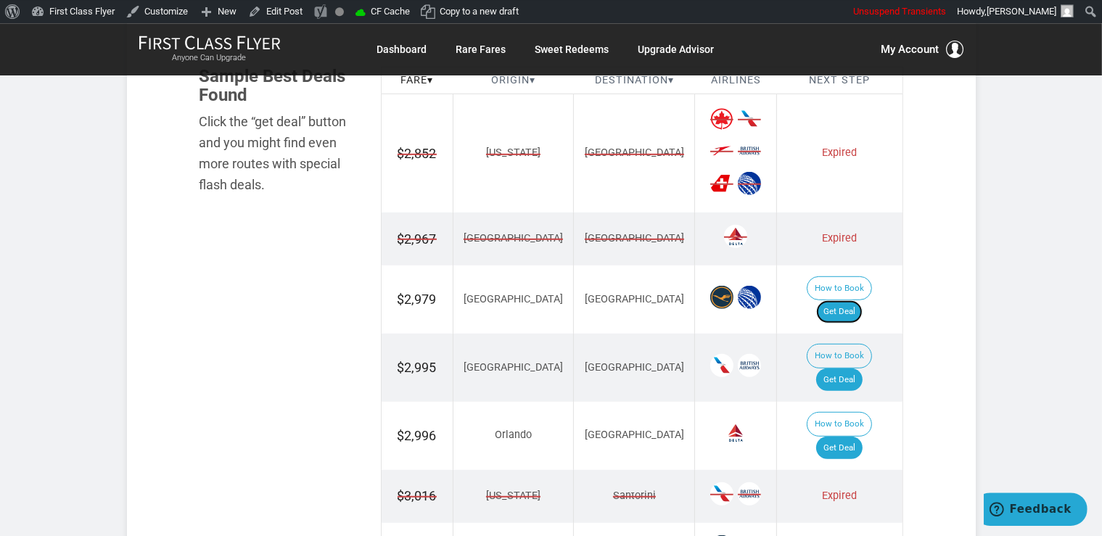
scroll to position [919, 0]
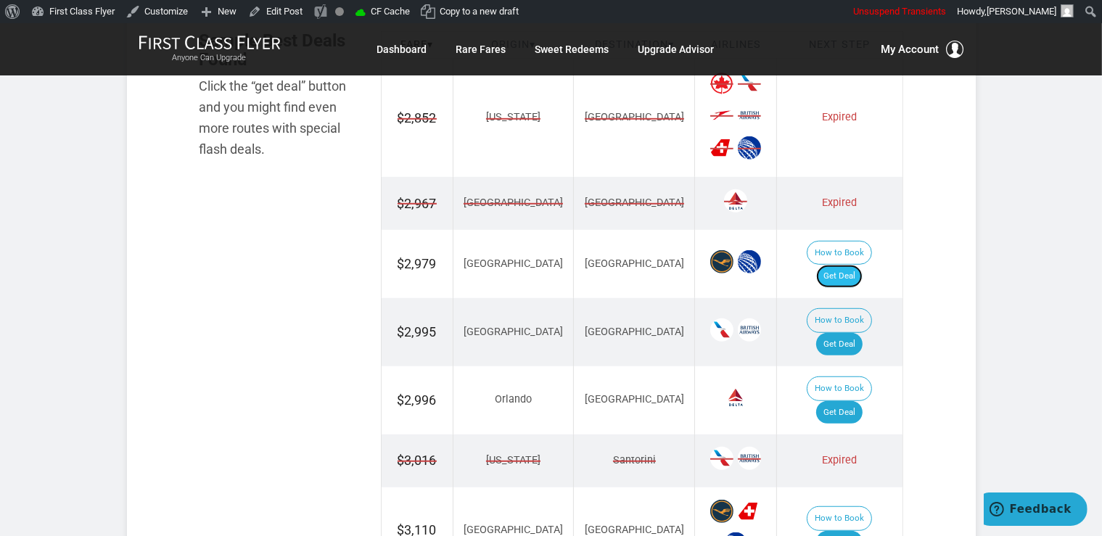
click at [852, 265] on link "Get Deal" at bounding box center [839, 276] width 46 height 23
click at [856, 333] on link "Get Deal" at bounding box center [839, 344] width 46 height 23
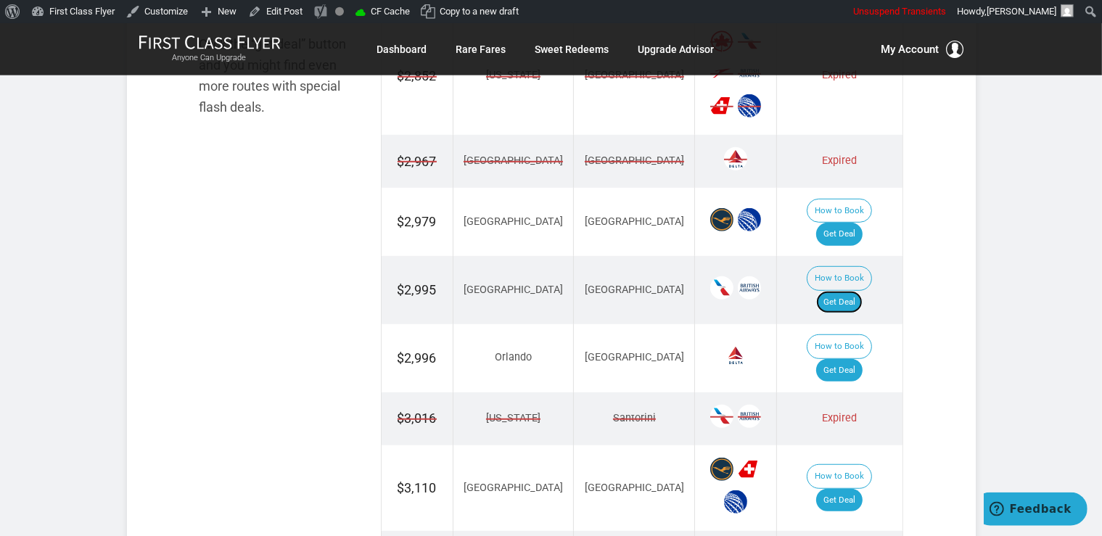
scroll to position [995, 0]
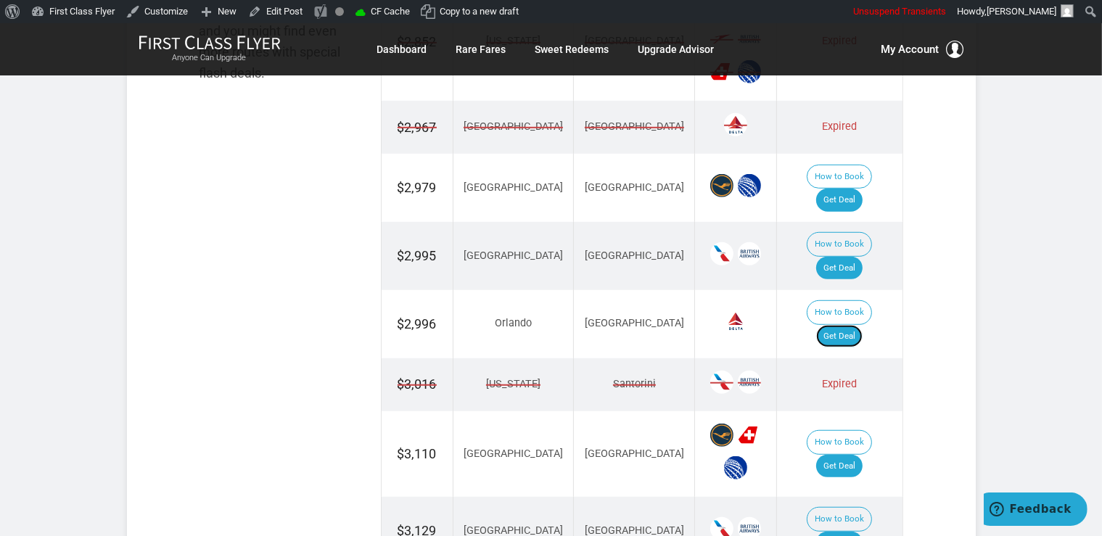
click at [858, 325] on link "Get Deal" at bounding box center [839, 336] width 46 height 23
click at [862, 455] on link "Get Deal" at bounding box center [839, 466] width 46 height 23
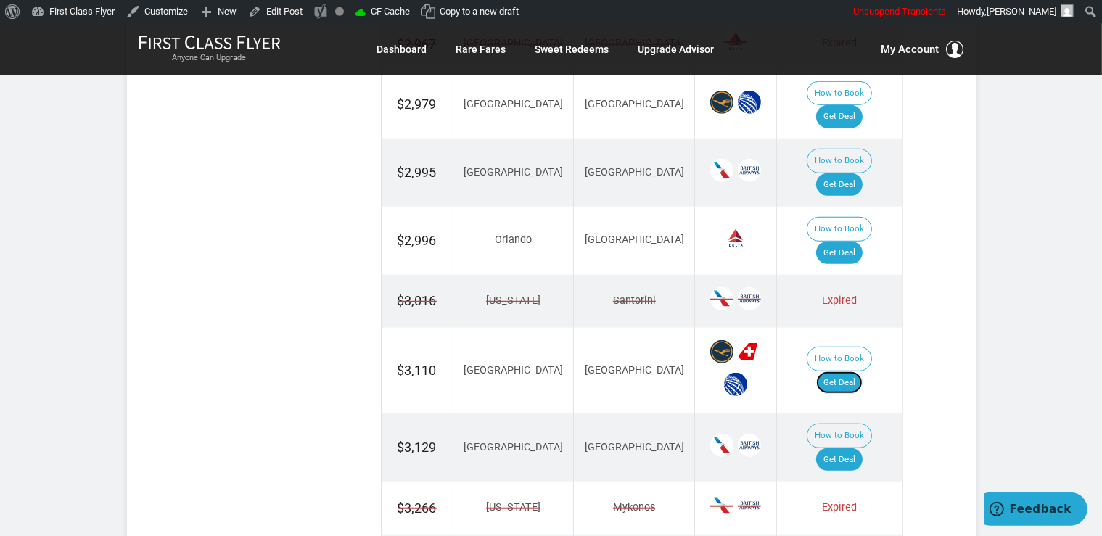
scroll to position [1302, 0]
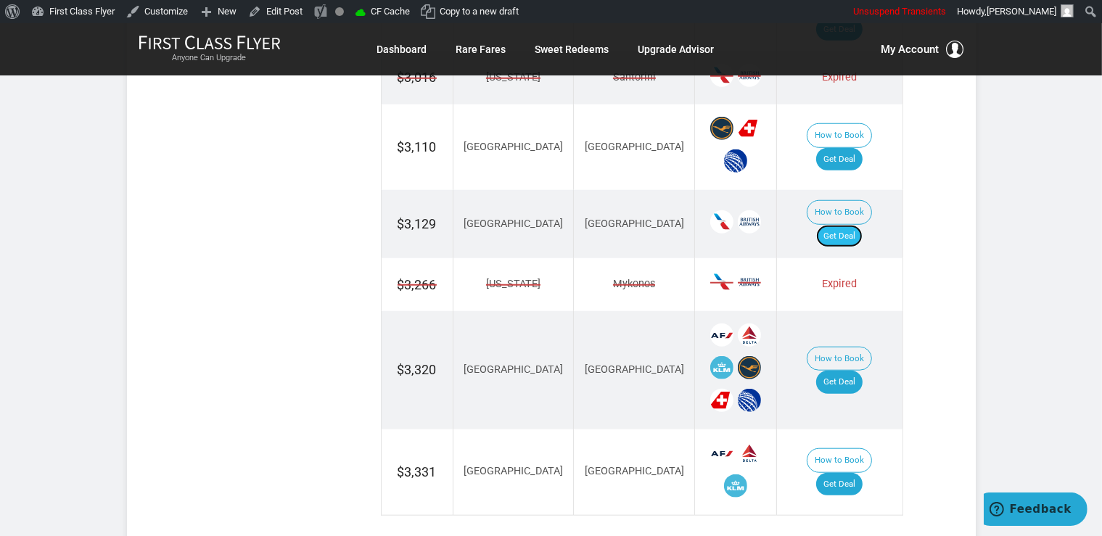
click at [852, 225] on link "Get Deal" at bounding box center [839, 236] width 46 height 23
click at [860, 371] on link "Get Deal" at bounding box center [839, 382] width 46 height 23
click at [849, 473] on link "Get Deal" at bounding box center [839, 484] width 46 height 23
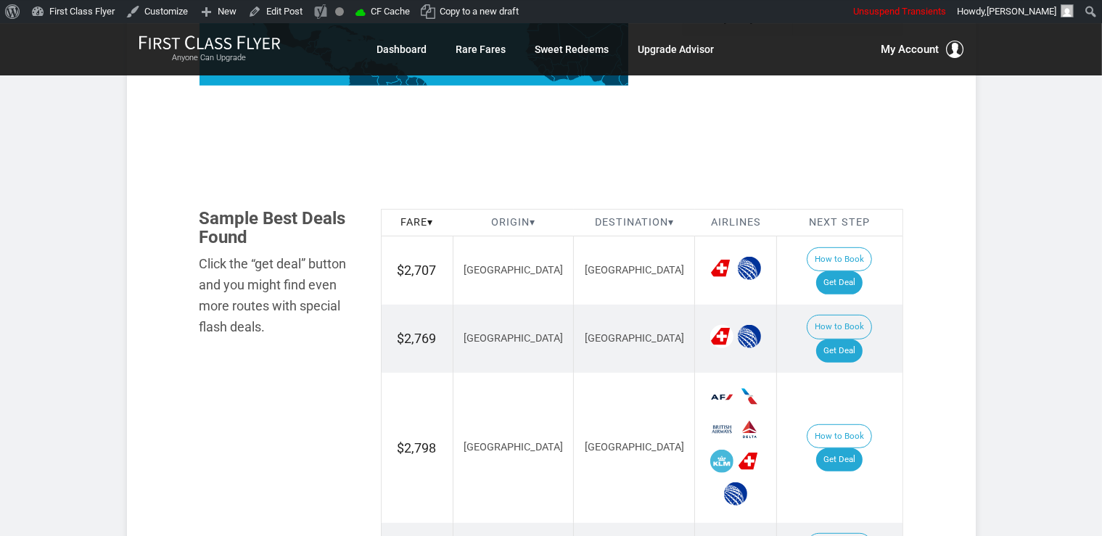
scroll to position [766, 0]
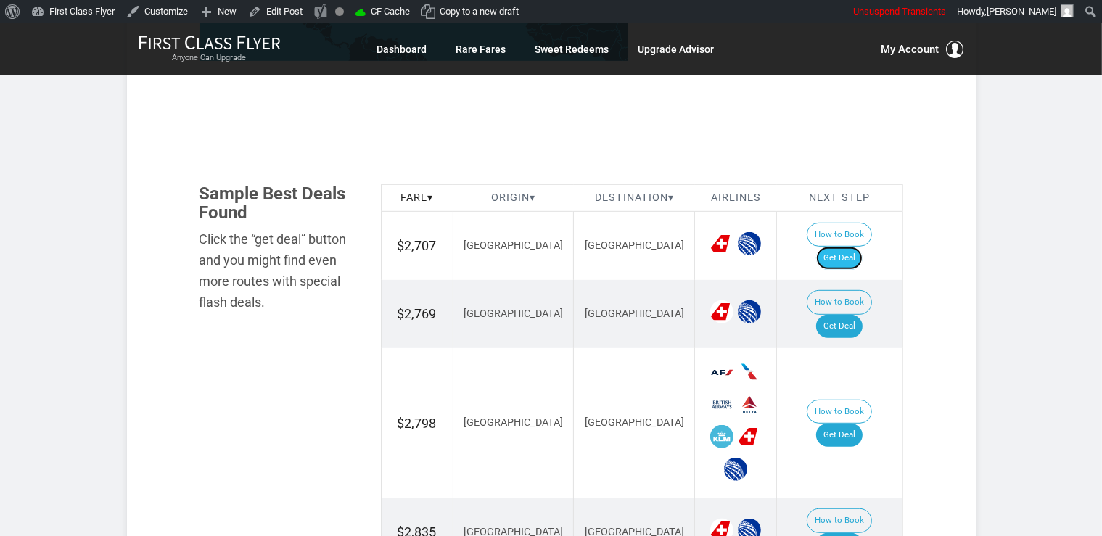
click at [831, 247] on link "Get Deal" at bounding box center [839, 258] width 46 height 23
click at [850, 315] on link "Get Deal" at bounding box center [839, 326] width 46 height 23
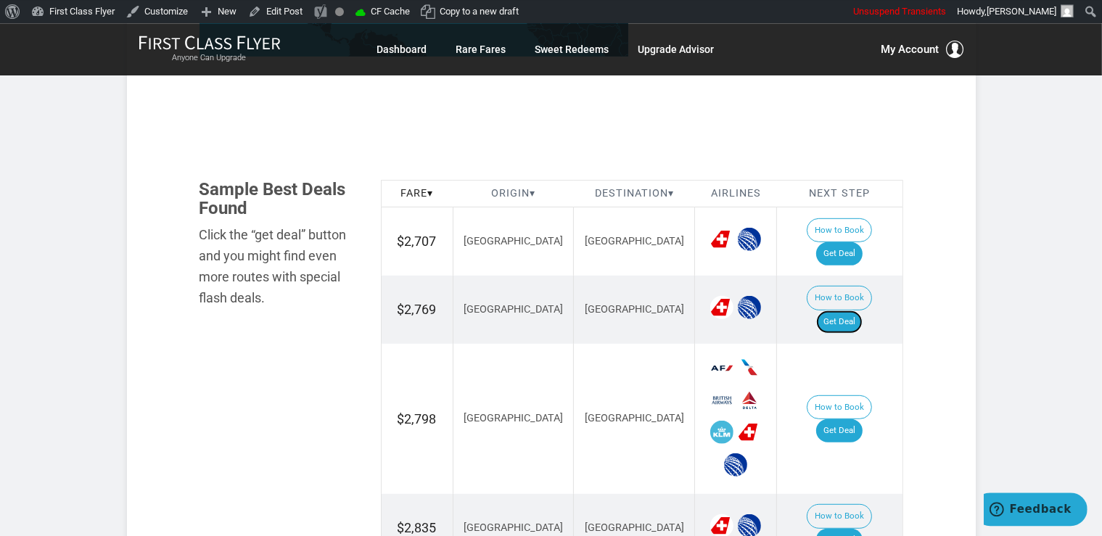
scroll to position [995, 0]
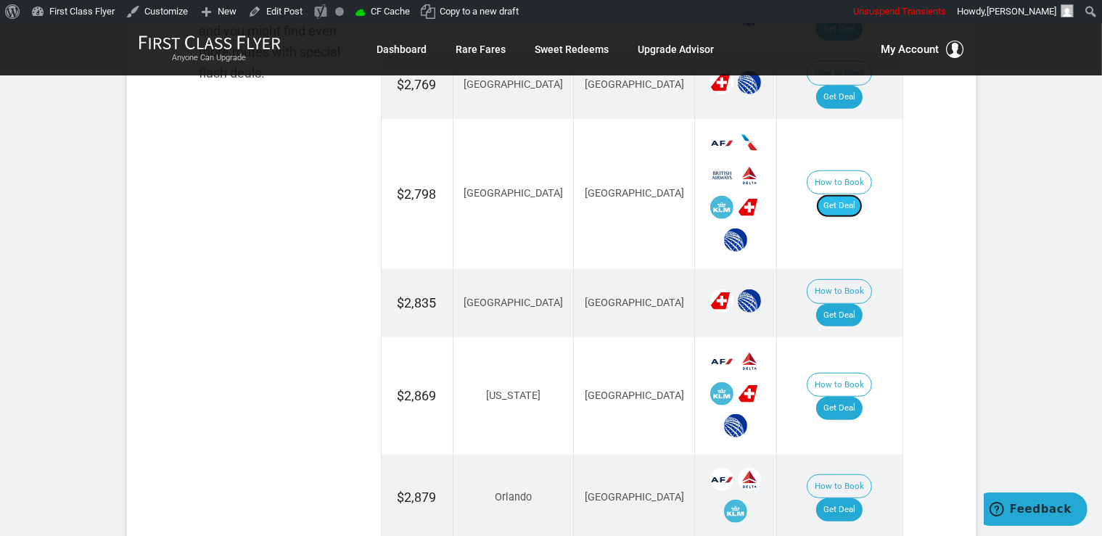
click at [854, 194] on link "Get Deal" at bounding box center [839, 205] width 46 height 23
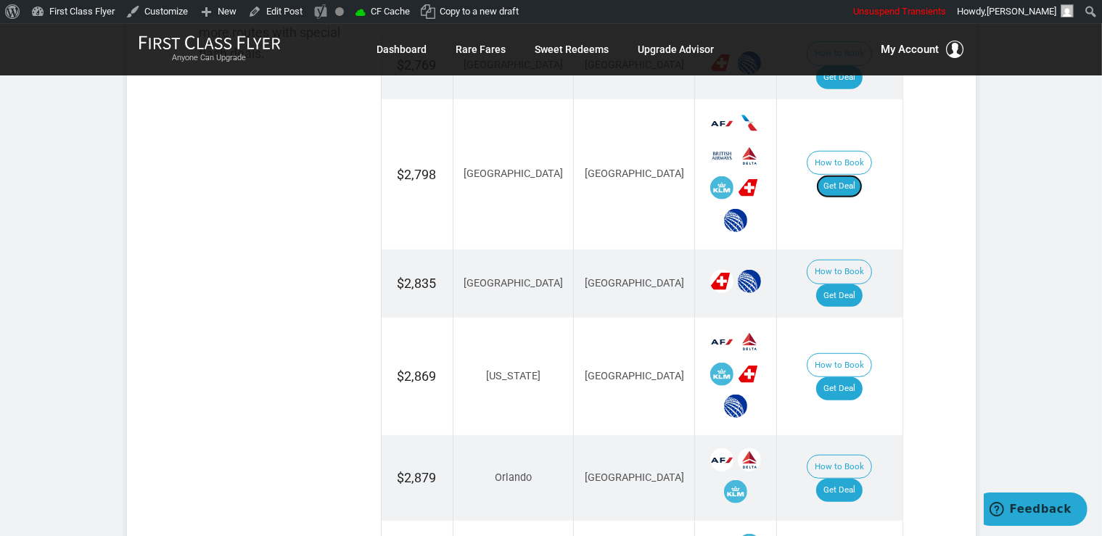
scroll to position [1181, 0]
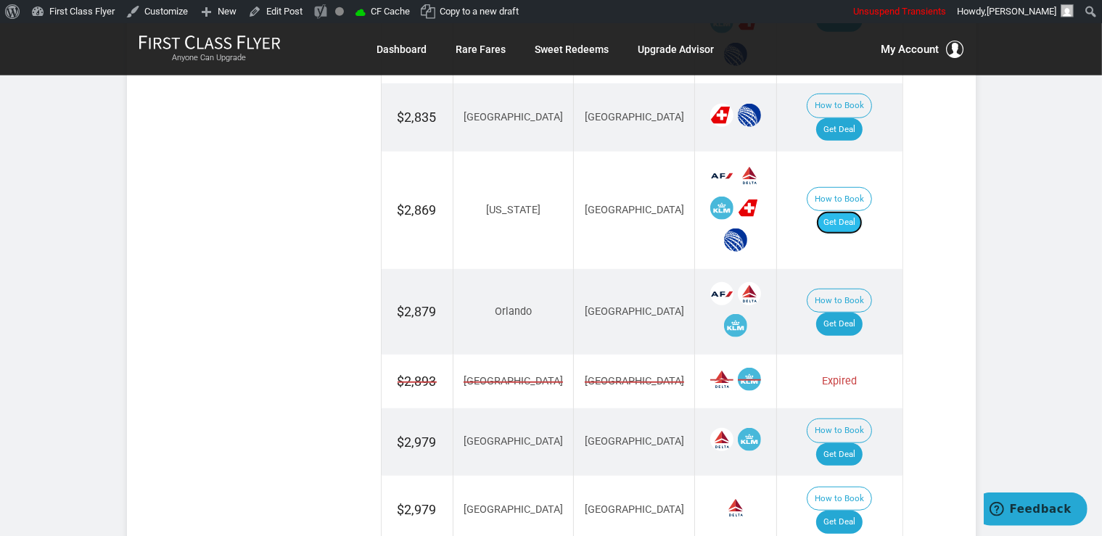
click at [846, 211] on link "Get Deal" at bounding box center [839, 222] width 46 height 23
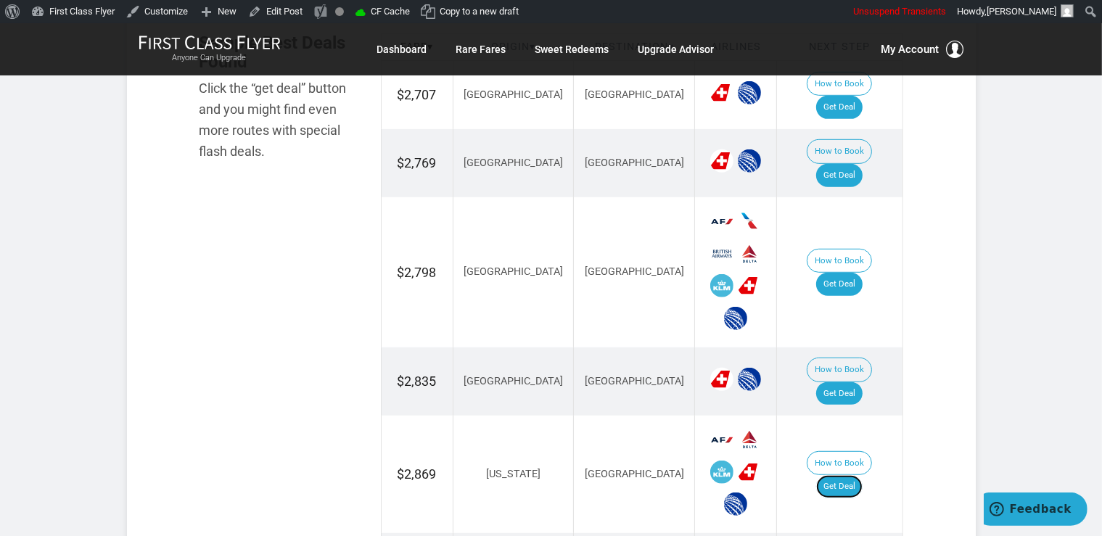
scroll to position [875, 0]
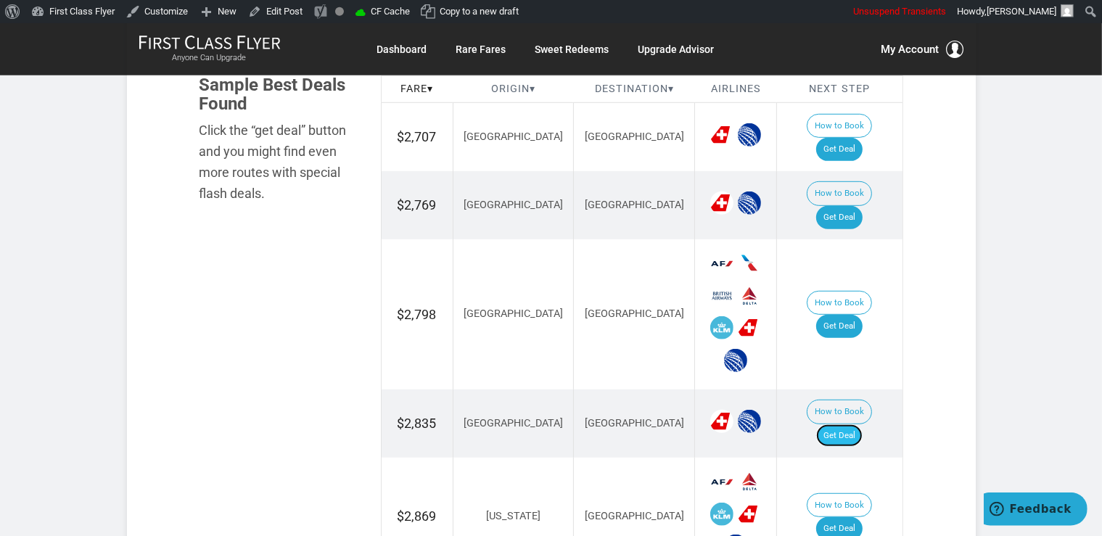
click at [860, 424] on link "Get Deal" at bounding box center [839, 435] width 46 height 23
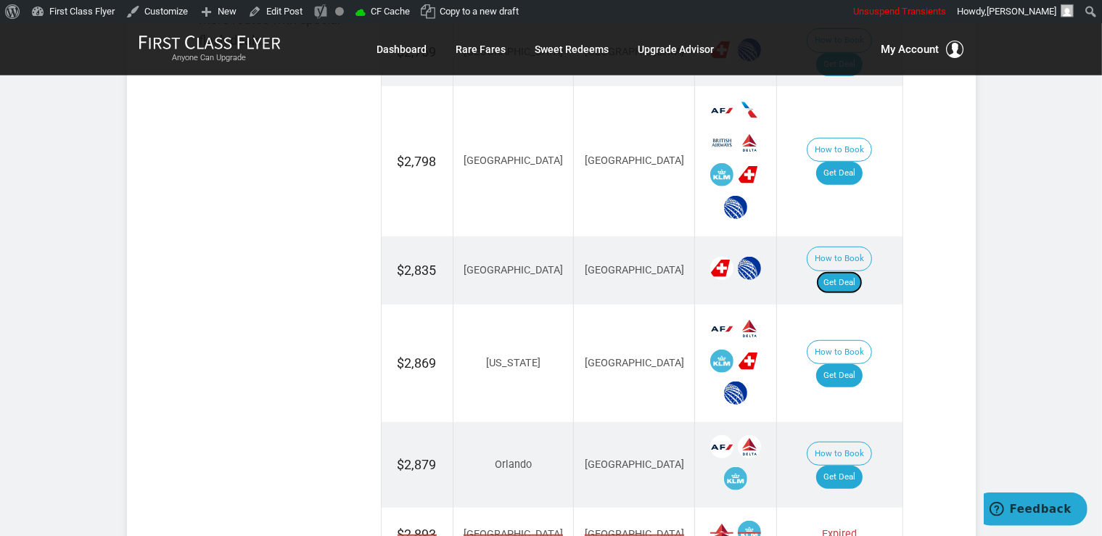
scroll to position [1181, 0]
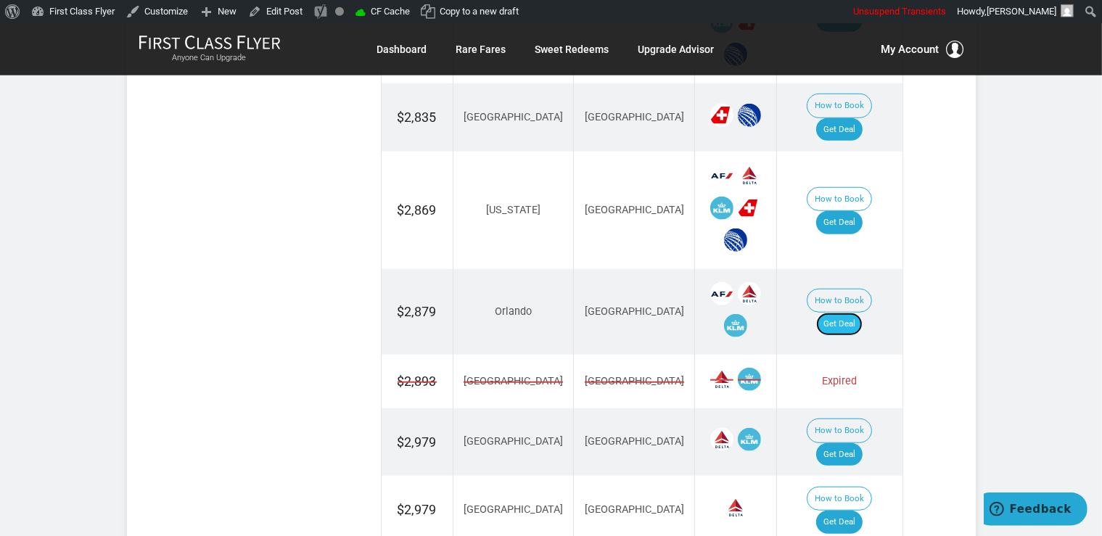
click at [853, 313] on link "Get Deal" at bounding box center [839, 324] width 46 height 23
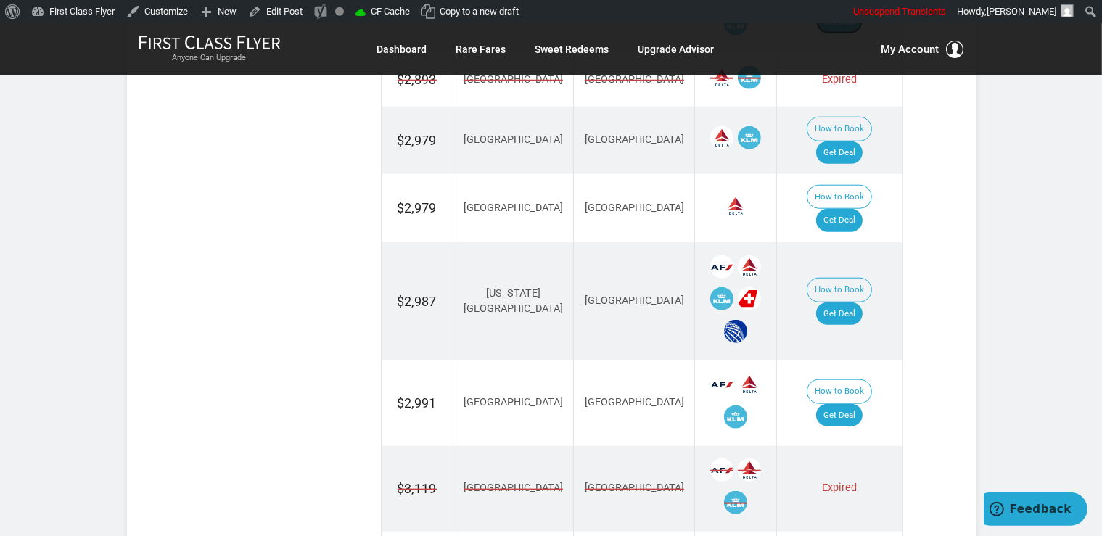
scroll to position [1488, 0]
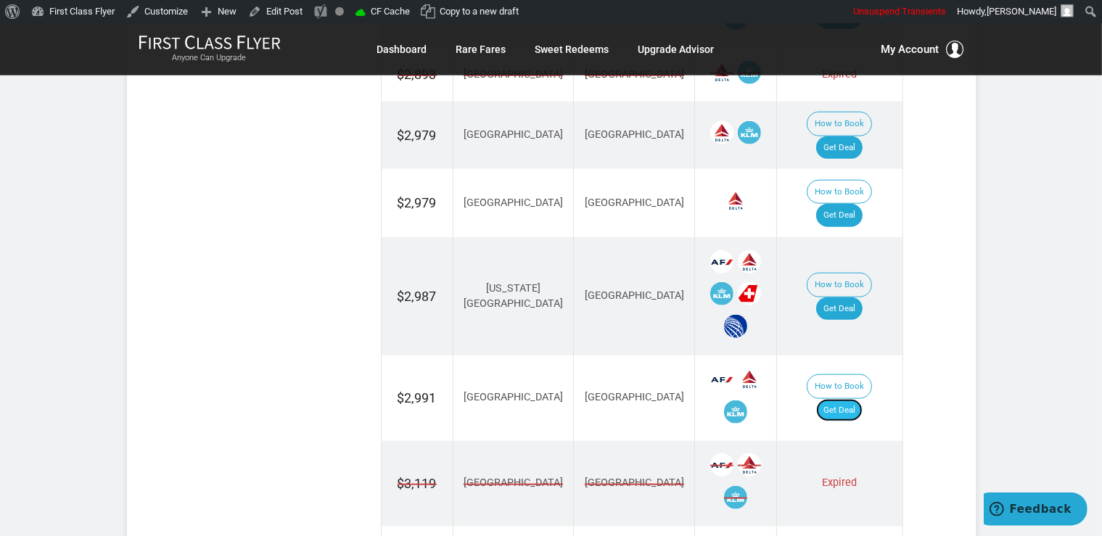
click at [850, 399] on link "Get Deal" at bounding box center [839, 410] width 46 height 23
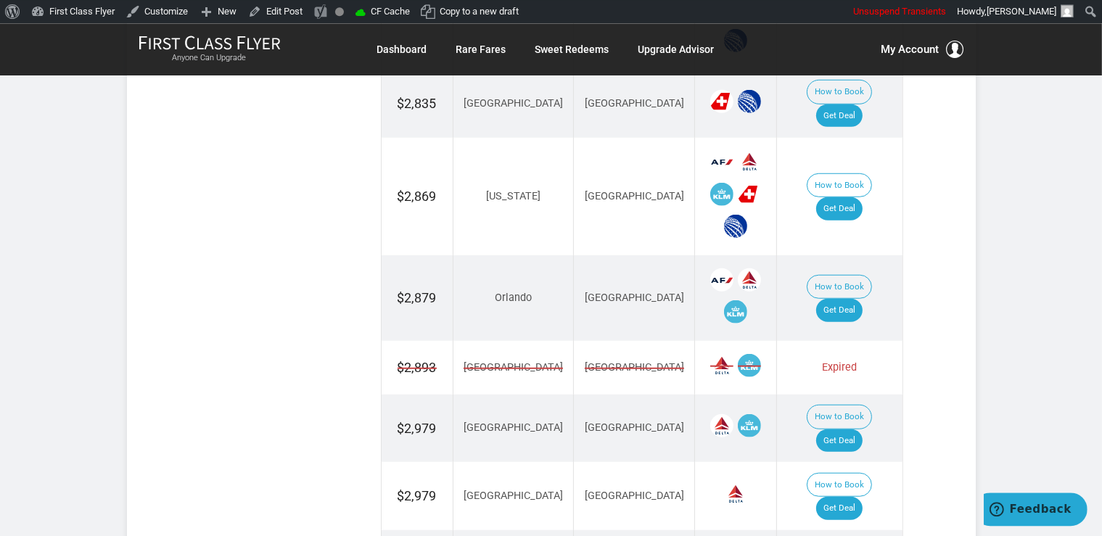
scroll to position [1181, 0]
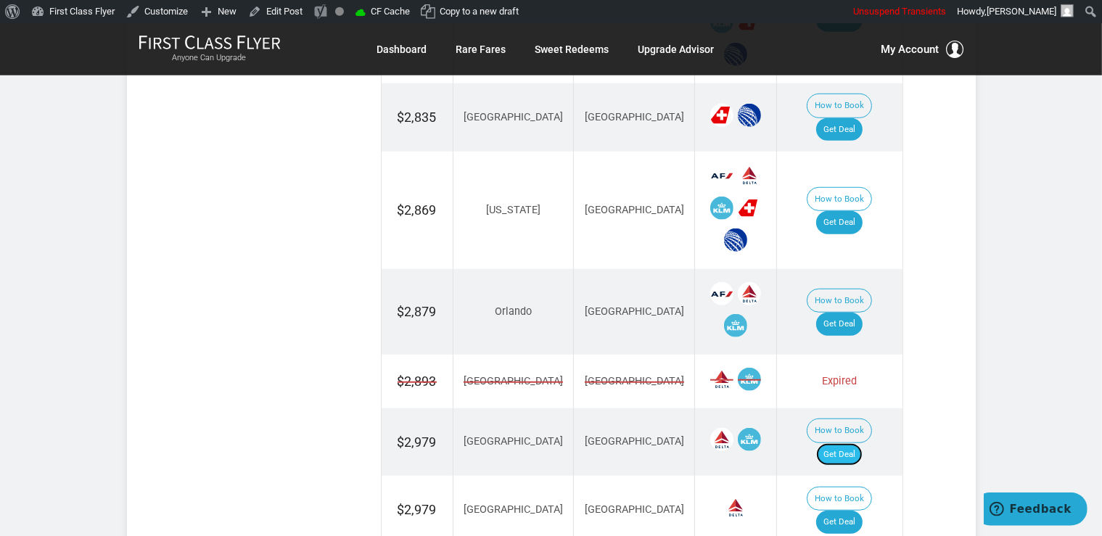
click at [857, 443] on link "Get Deal" at bounding box center [839, 454] width 46 height 23
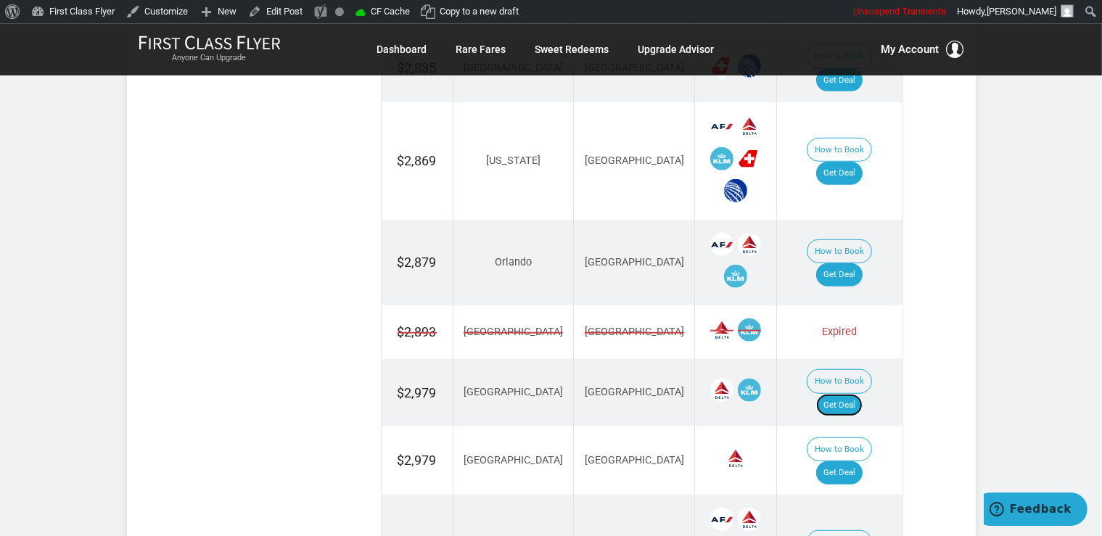
scroll to position [1335, 0]
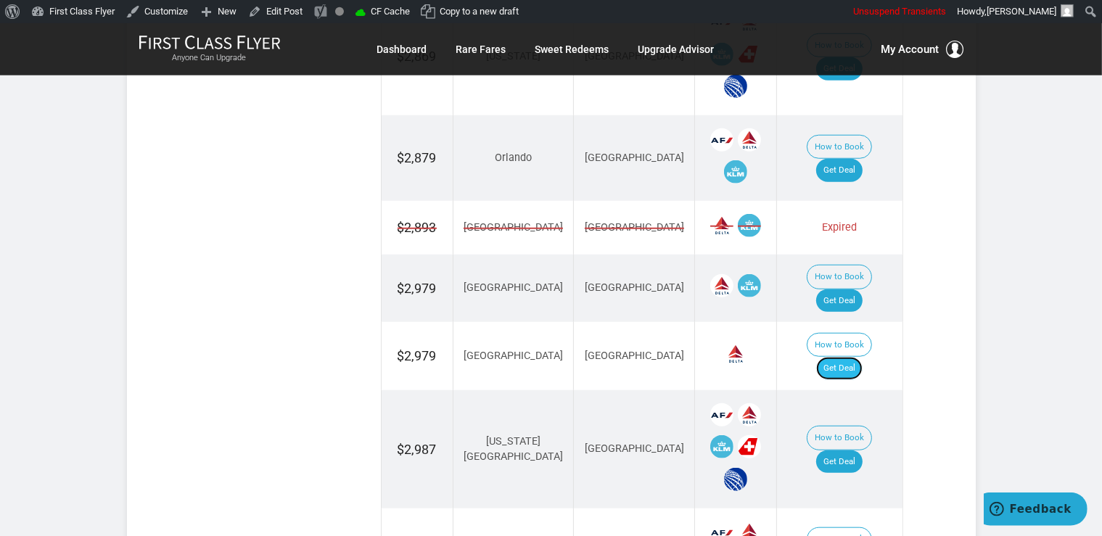
click at [852, 357] on link "Get Deal" at bounding box center [839, 368] width 46 height 23
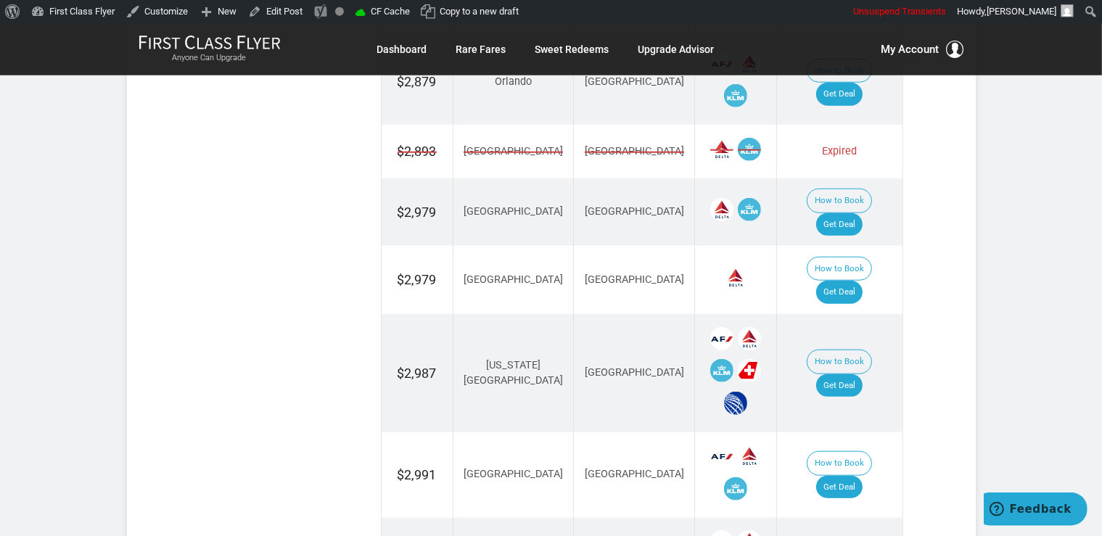
click at [844, 314] on td "How to Book Get Deal" at bounding box center [839, 373] width 125 height 118
click at [857, 314] on td "How to Book Get Deal" at bounding box center [839, 373] width 125 height 118
click at [853, 374] on link "Get Deal" at bounding box center [839, 385] width 46 height 23
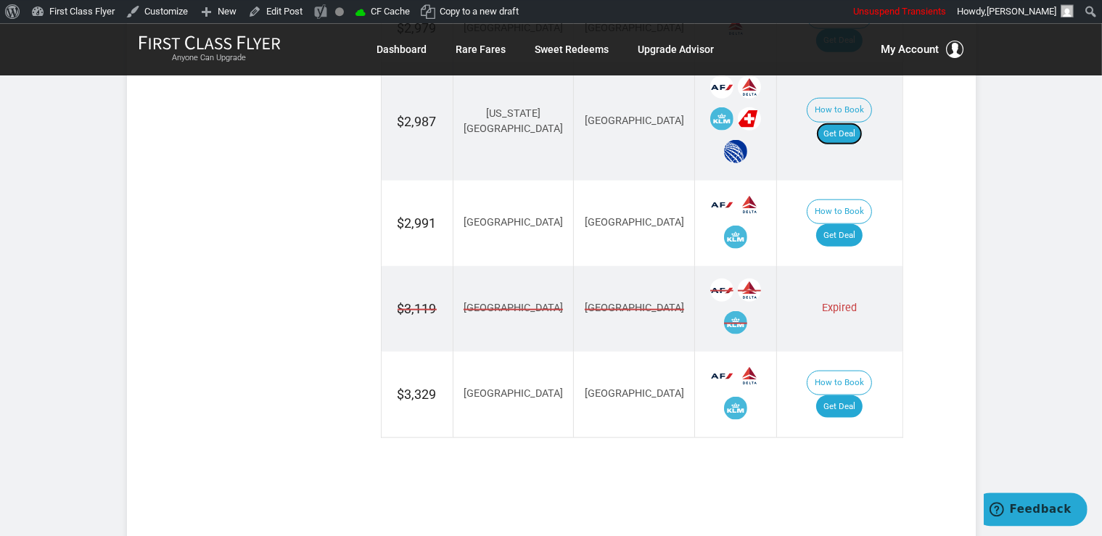
scroll to position [1641, 0]
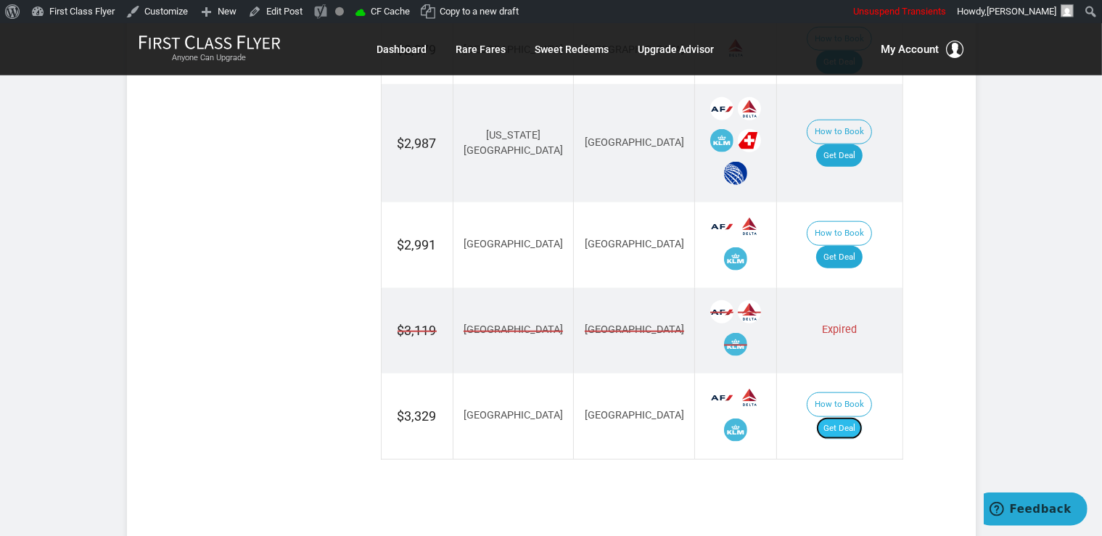
click at [840, 417] on link "Get Deal" at bounding box center [839, 428] width 46 height 23
